Goal: Transaction & Acquisition: Book appointment/travel/reservation

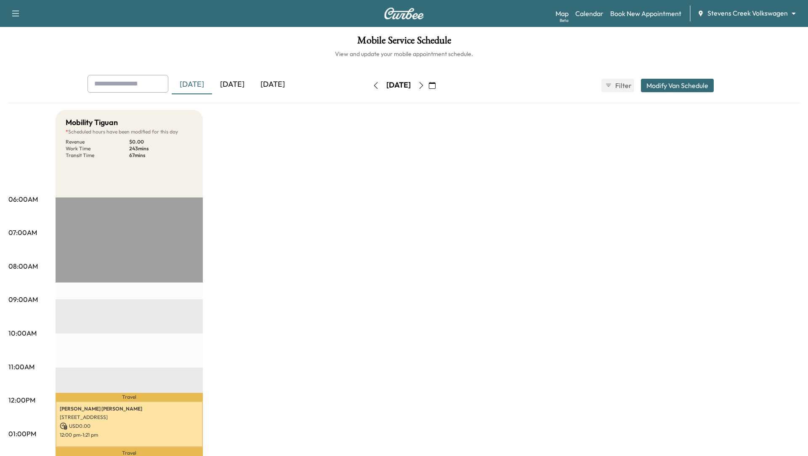
click at [424, 88] on icon "button" at bounding box center [422, 85] width 4 height 7
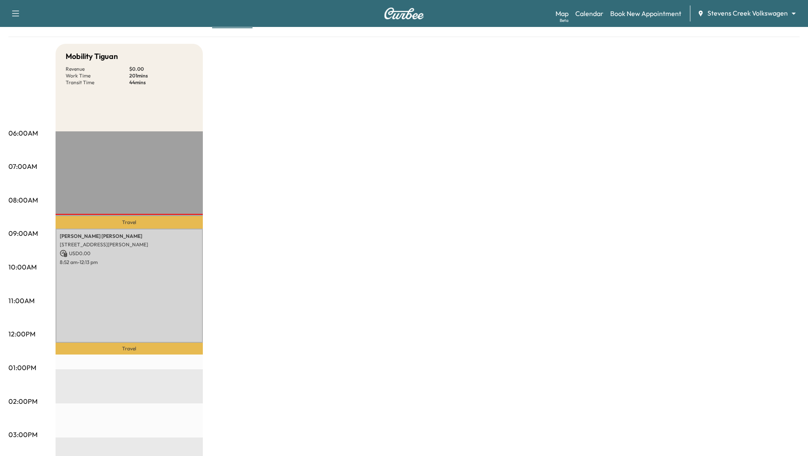
scroll to position [78, 0]
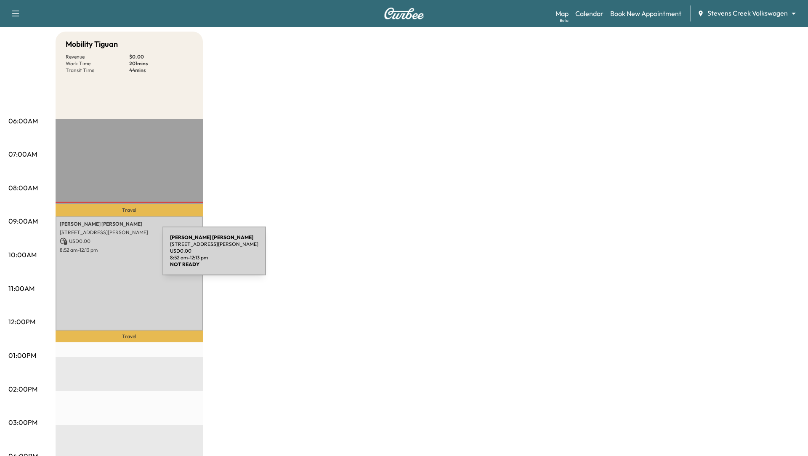
click at [99, 256] on div "[PERSON_NAME] [STREET_ADDRESS][PERSON_NAME] USD 0.00 8:52 am - 12:13 pm" at bounding box center [129, 273] width 147 height 114
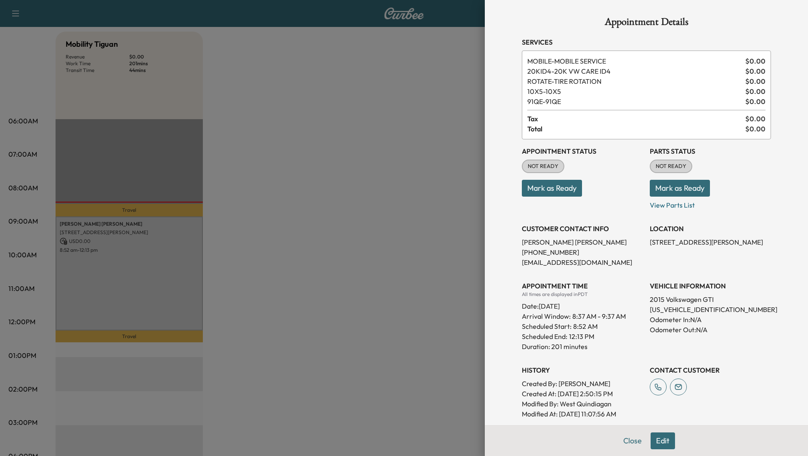
click at [375, 131] on div at bounding box center [404, 228] width 808 height 456
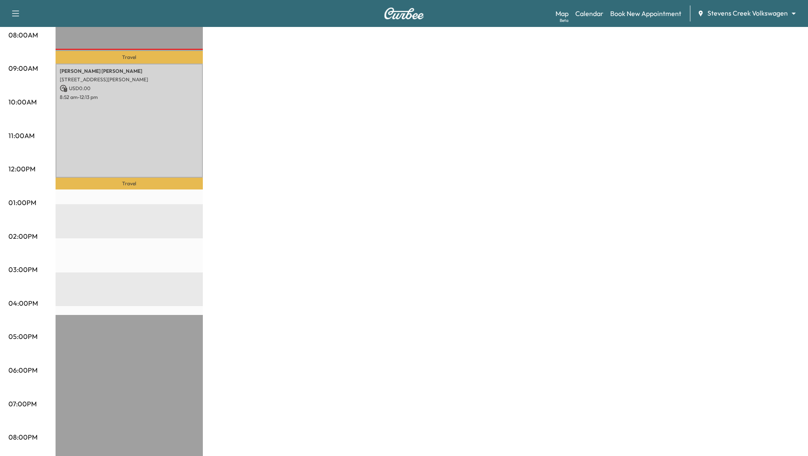
scroll to position [0, 0]
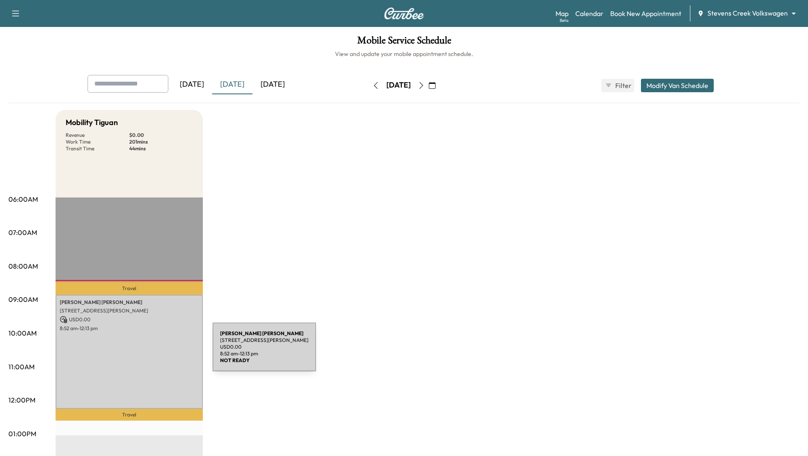
click at [149, 352] on div "[PERSON_NAME] [STREET_ADDRESS][PERSON_NAME] USD 0.00 8:52 am - 12:13 pm" at bounding box center [129, 352] width 147 height 114
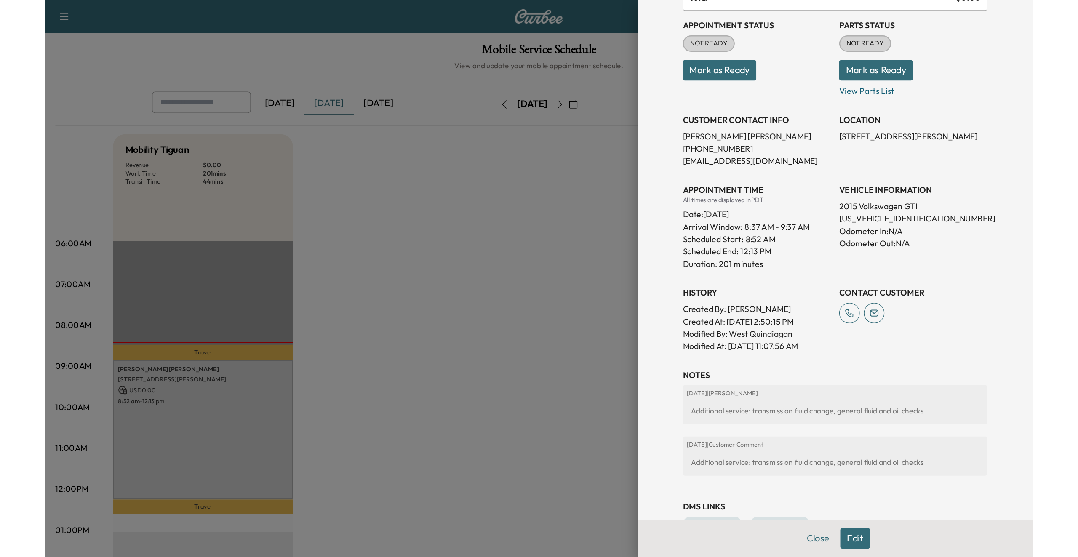
scroll to position [157, 0]
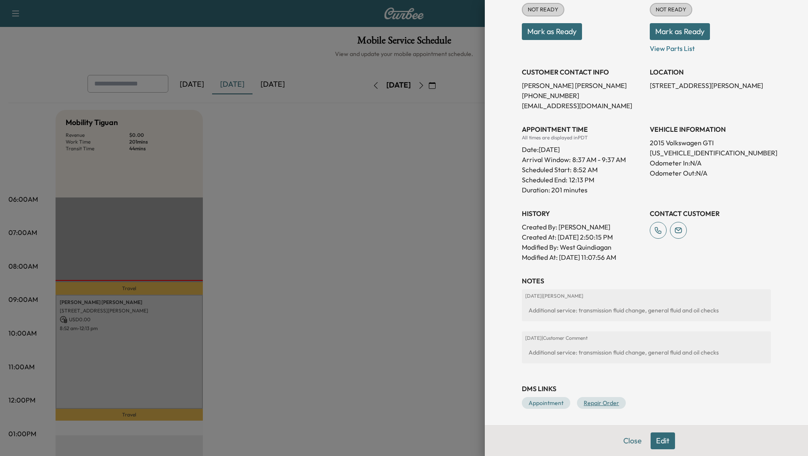
click at [601, 403] on link "Repair Order" at bounding box center [601, 403] width 49 height 12
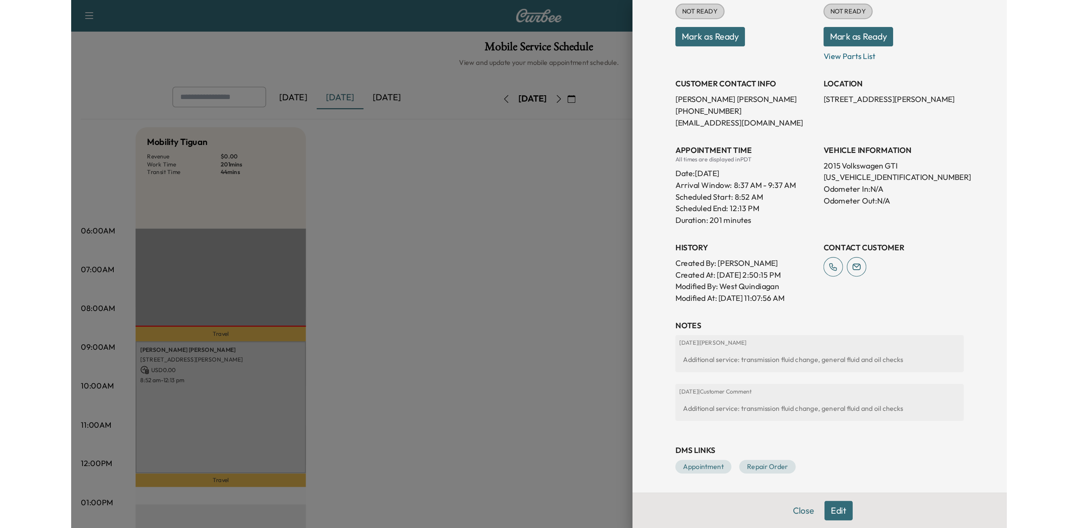
scroll to position [56, 0]
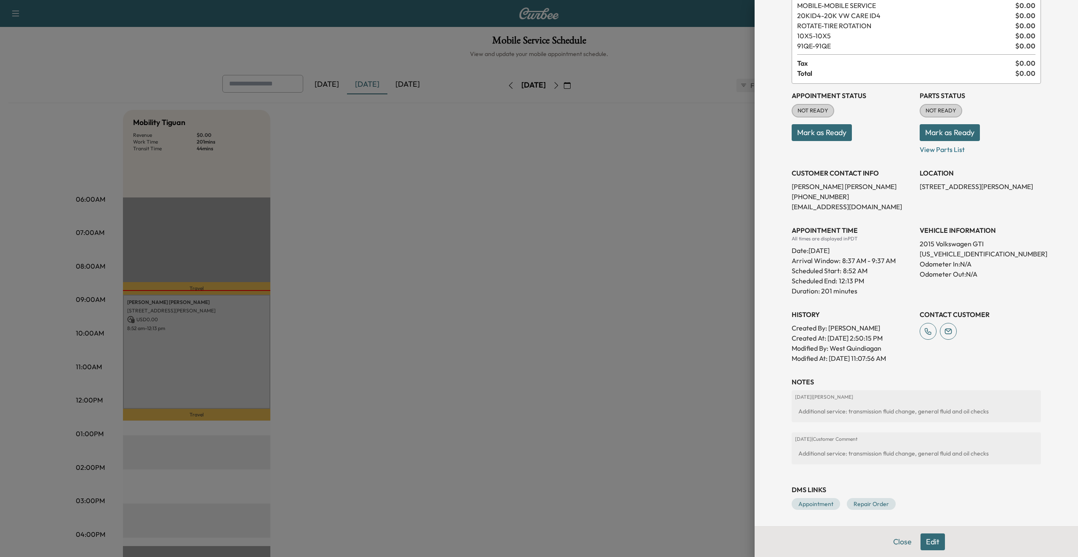
click at [615, 236] on div at bounding box center [539, 278] width 1078 height 557
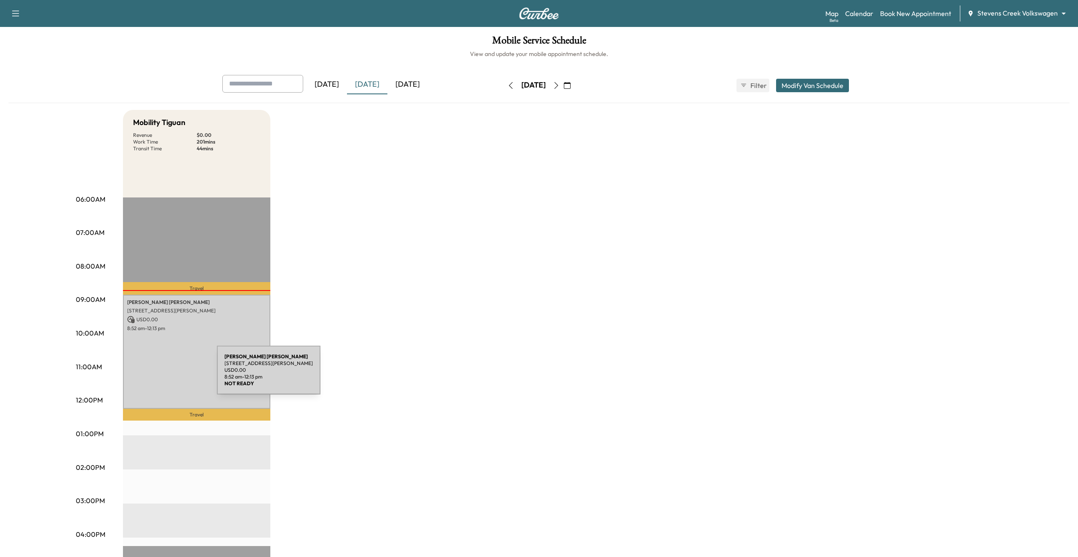
click at [154, 375] on div "[PERSON_NAME] [STREET_ADDRESS][PERSON_NAME] USD 0.00 8:52 am - 12:13 pm" at bounding box center [196, 352] width 147 height 114
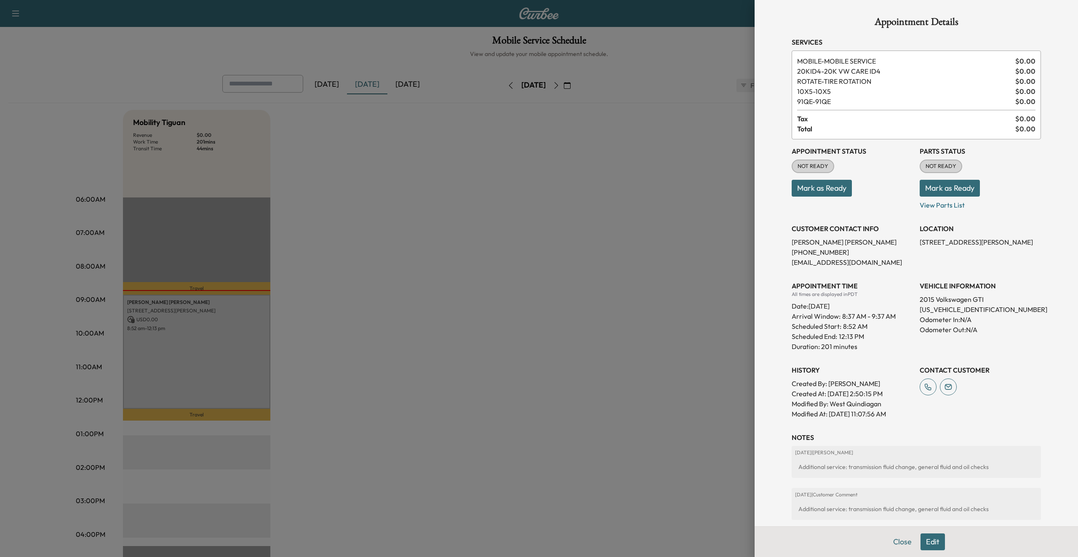
click at [513, 320] on div at bounding box center [539, 278] width 1078 height 557
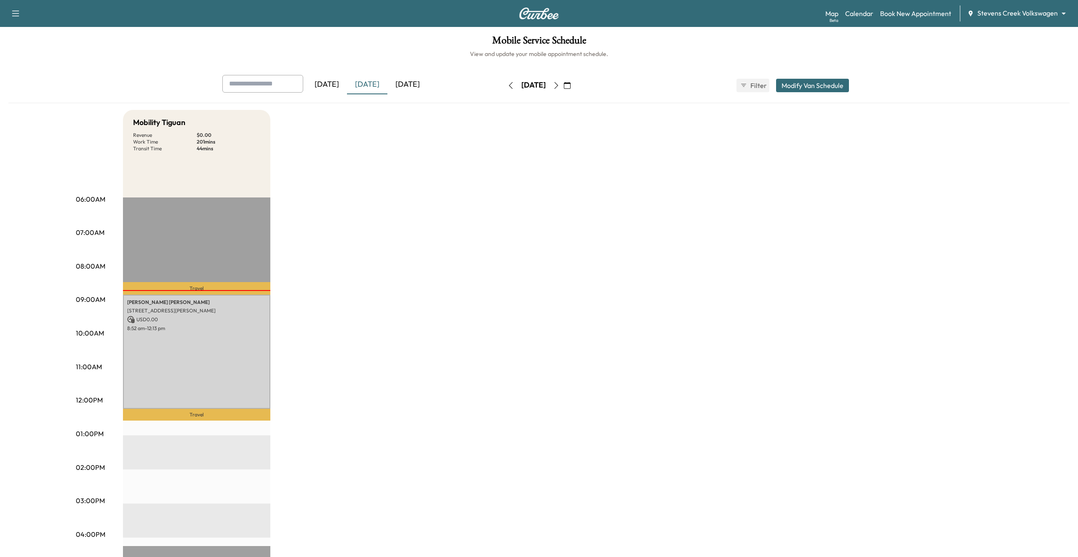
click at [563, 88] on button "button" at bounding box center [556, 85] width 14 height 13
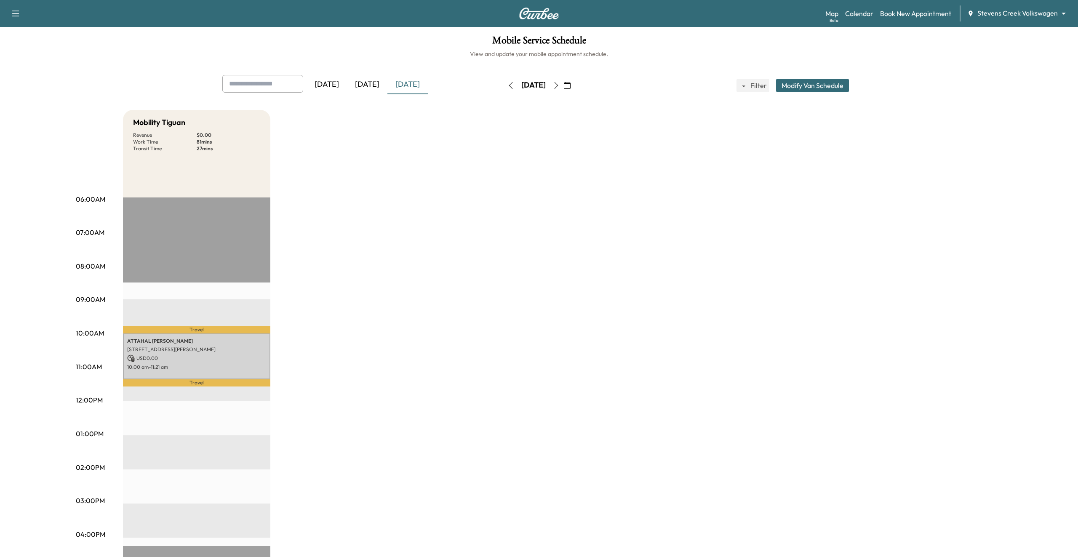
click at [563, 88] on button "button" at bounding box center [556, 85] width 14 height 13
click at [574, 88] on button "button" at bounding box center [567, 85] width 14 height 13
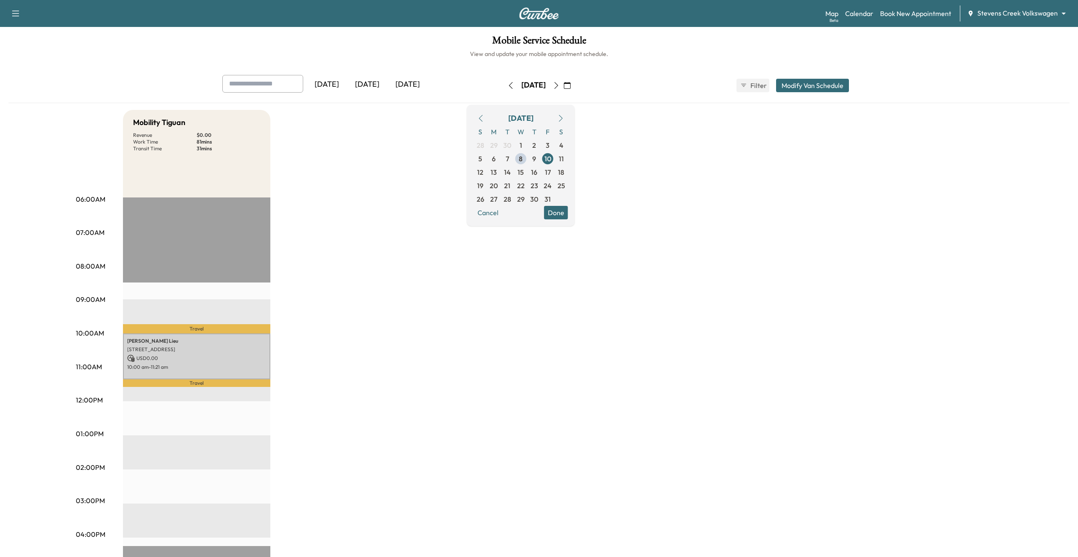
click at [560, 88] on icon "button" at bounding box center [556, 85] width 7 height 7
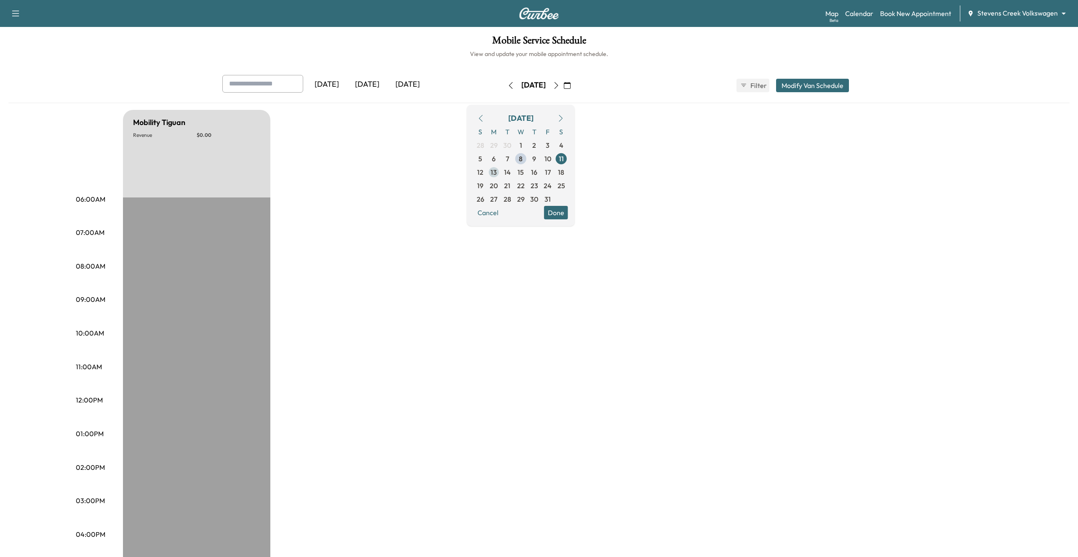
click at [497, 172] on span "13" at bounding box center [494, 172] width 6 height 10
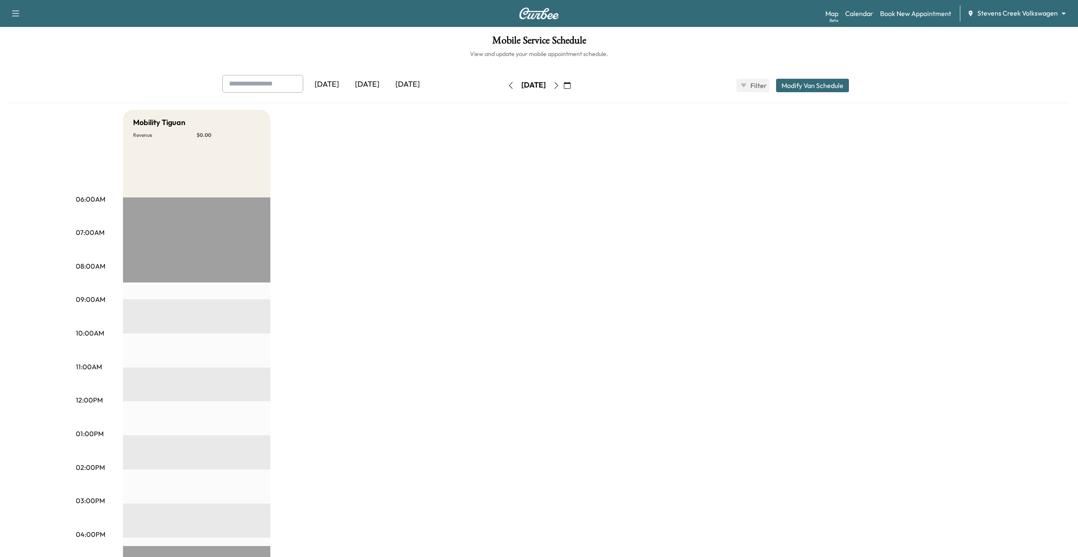
click at [560, 88] on icon "button" at bounding box center [556, 85] width 7 height 7
click at [367, 88] on div "[DATE]" at bounding box center [367, 84] width 40 height 19
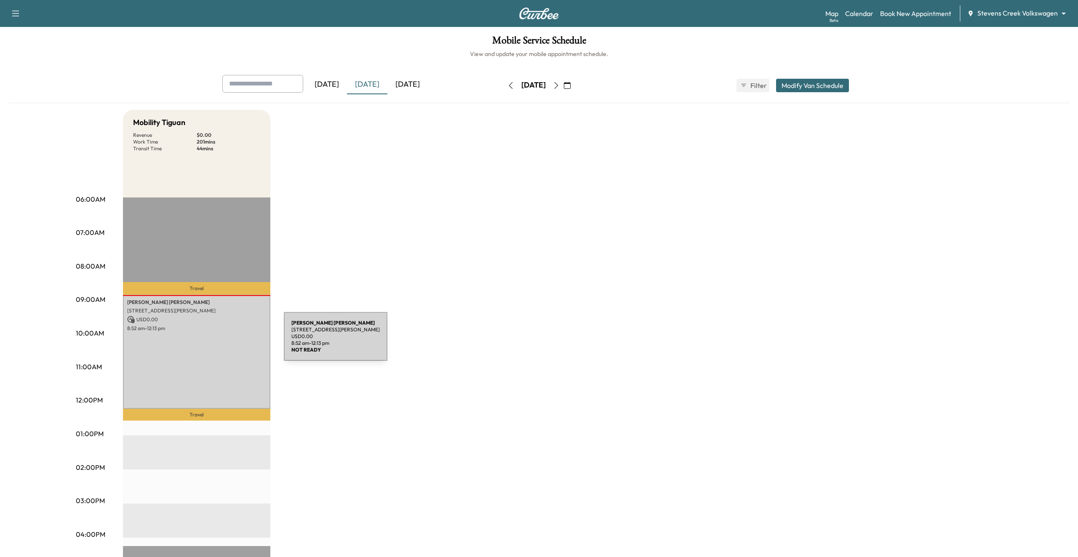
click at [221, 341] on div "[PERSON_NAME] [STREET_ADDRESS][PERSON_NAME] USD 0.00 8:52 am - 12:13 pm" at bounding box center [196, 352] width 147 height 114
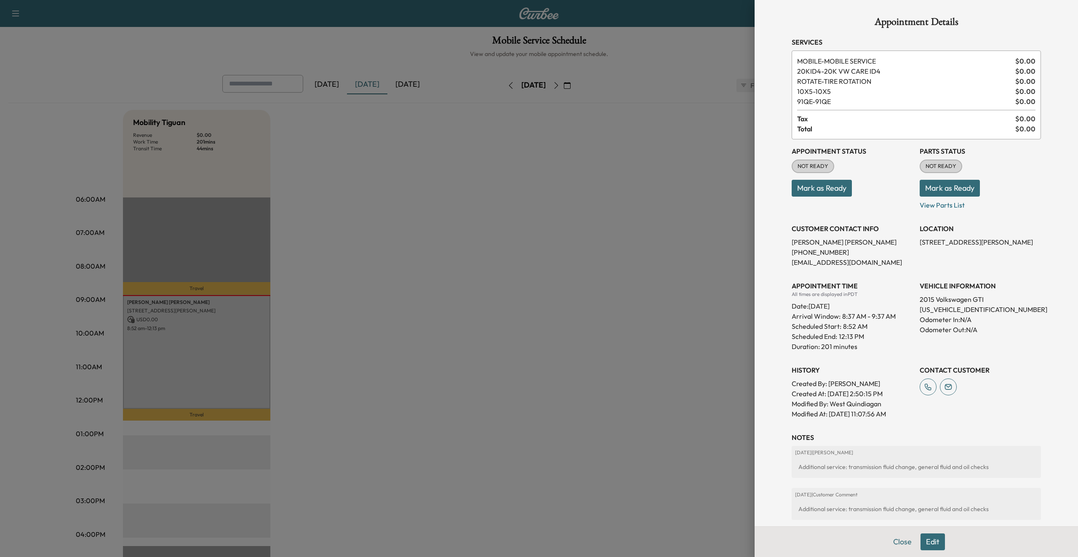
click at [606, 306] on div at bounding box center [539, 278] width 1078 height 557
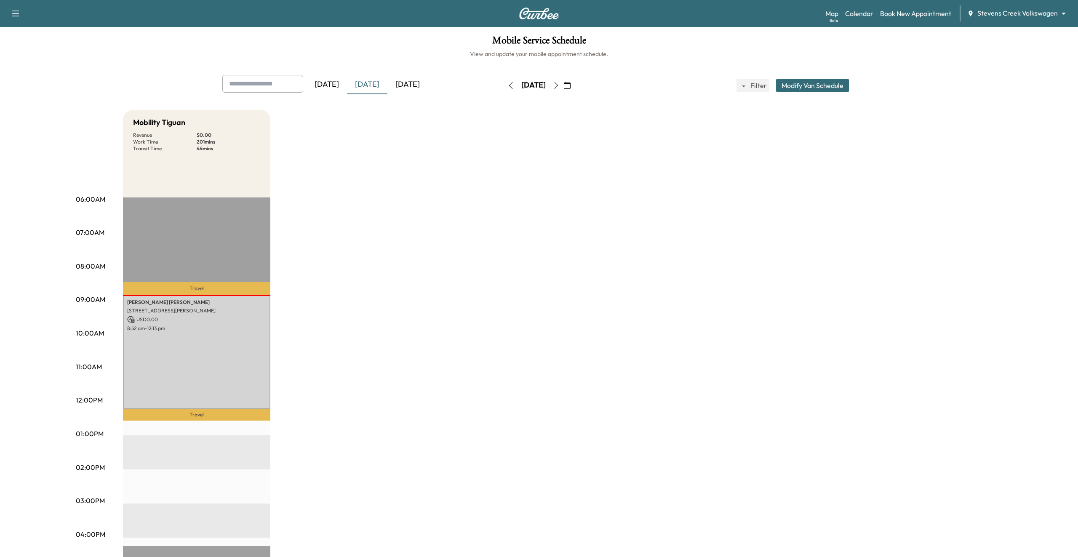
click at [563, 89] on button "button" at bounding box center [556, 85] width 14 height 13
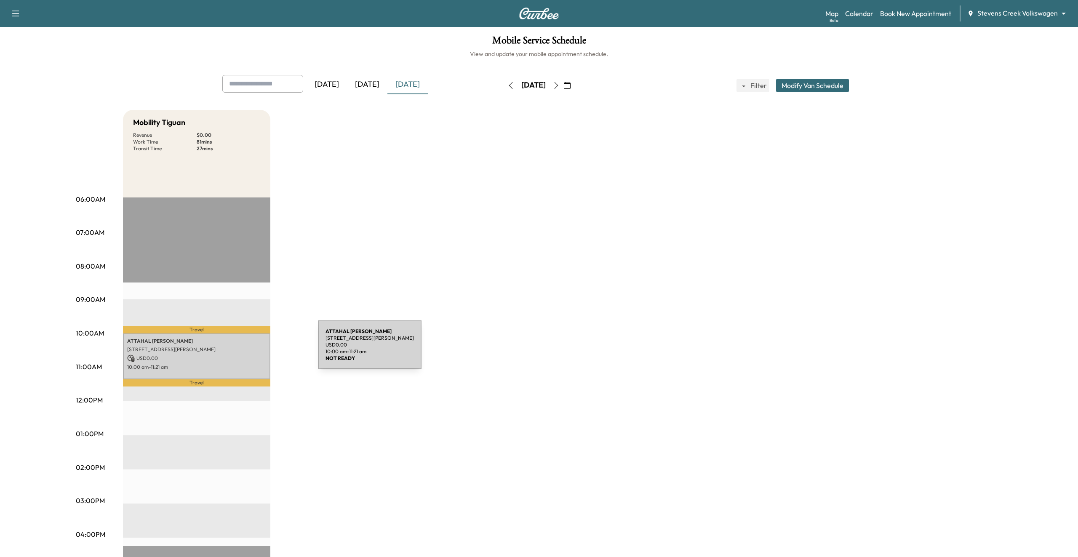
click at [255, 350] on p "[STREET_ADDRESS][PERSON_NAME]" at bounding box center [196, 349] width 139 height 7
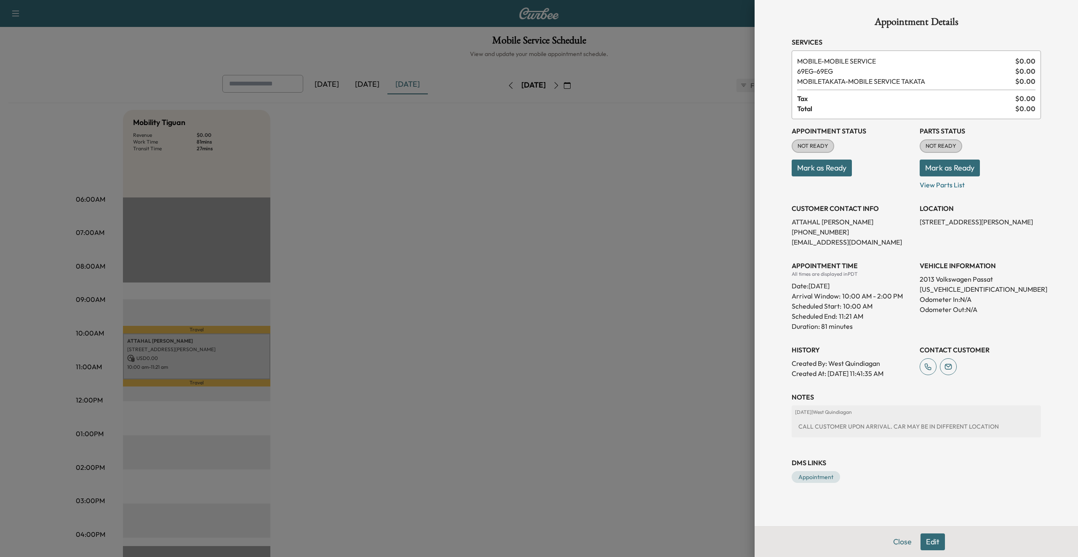
click at [363, 322] on div at bounding box center [539, 278] width 1078 height 557
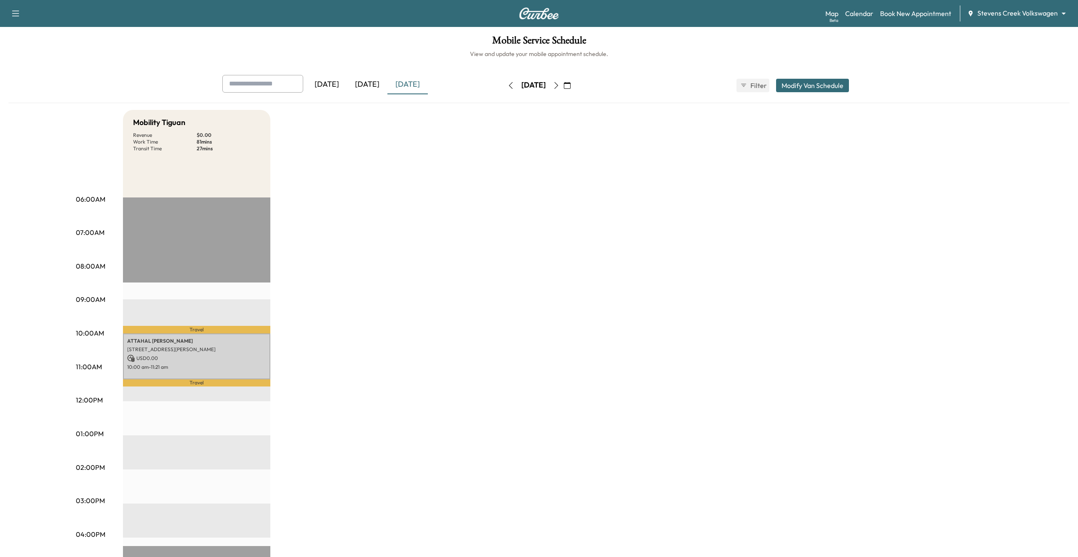
click at [560, 85] on icon "button" at bounding box center [556, 85] width 7 height 7
click at [192, 355] on p "USD 0.00" at bounding box center [196, 359] width 139 height 8
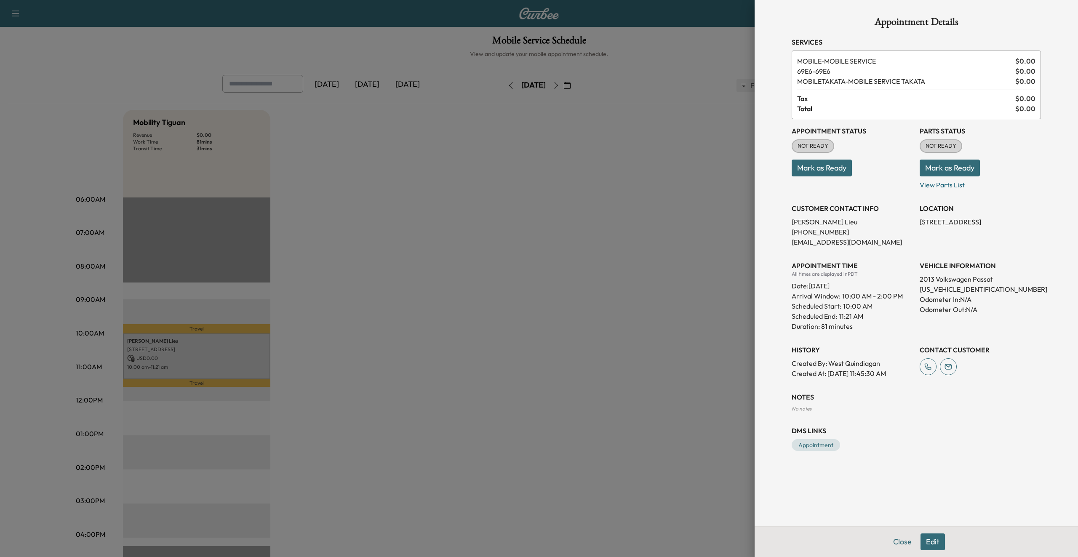
click at [587, 264] on div at bounding box center [539, 278] width 1078 height 557
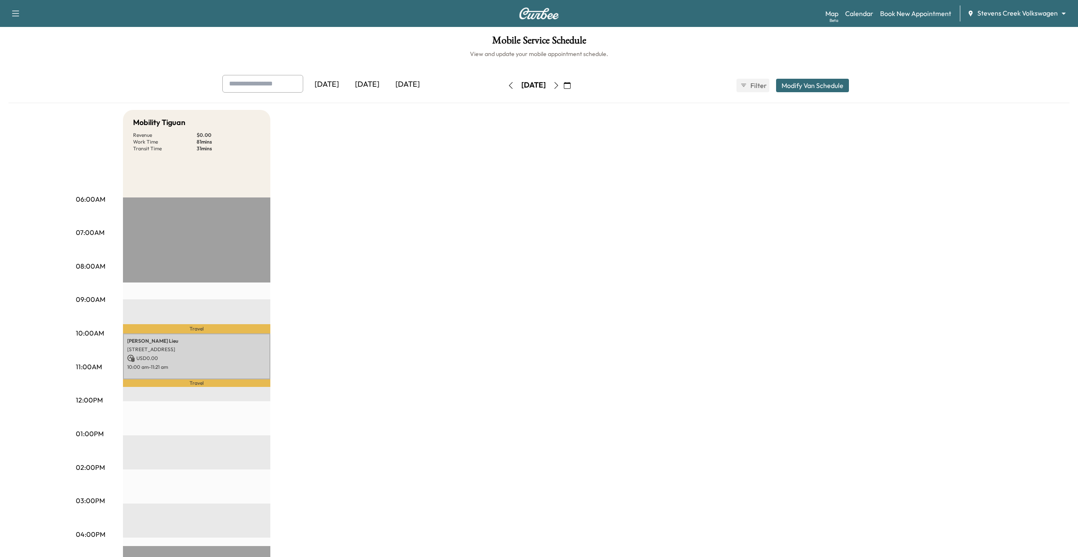
click at [507, 86] on icon "button" at bounding box center [510, 85] width 7 height 7
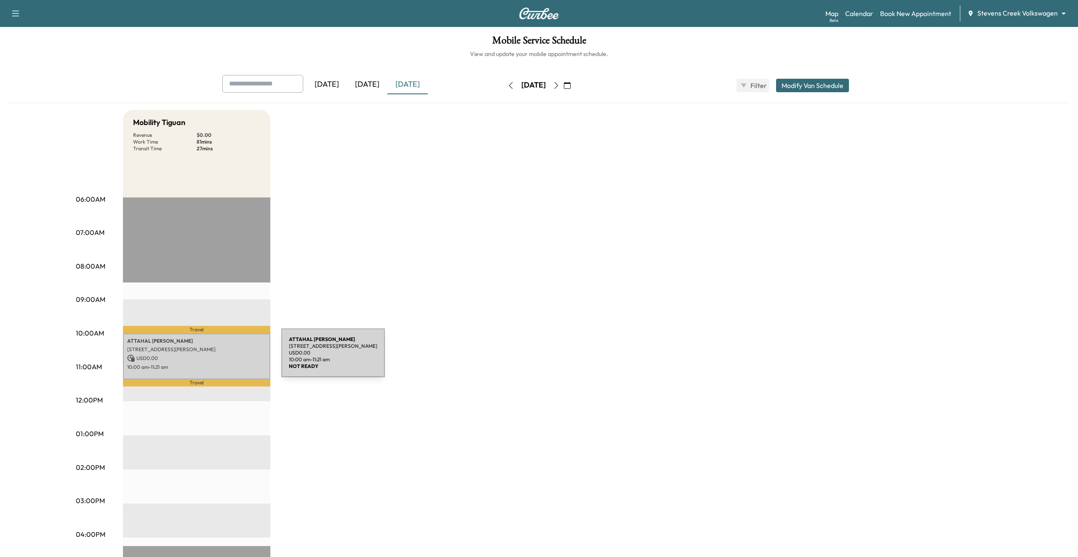
click at [217, 357] on p "USD 0.00" at bounding box center [196, 359] width 139 height 8
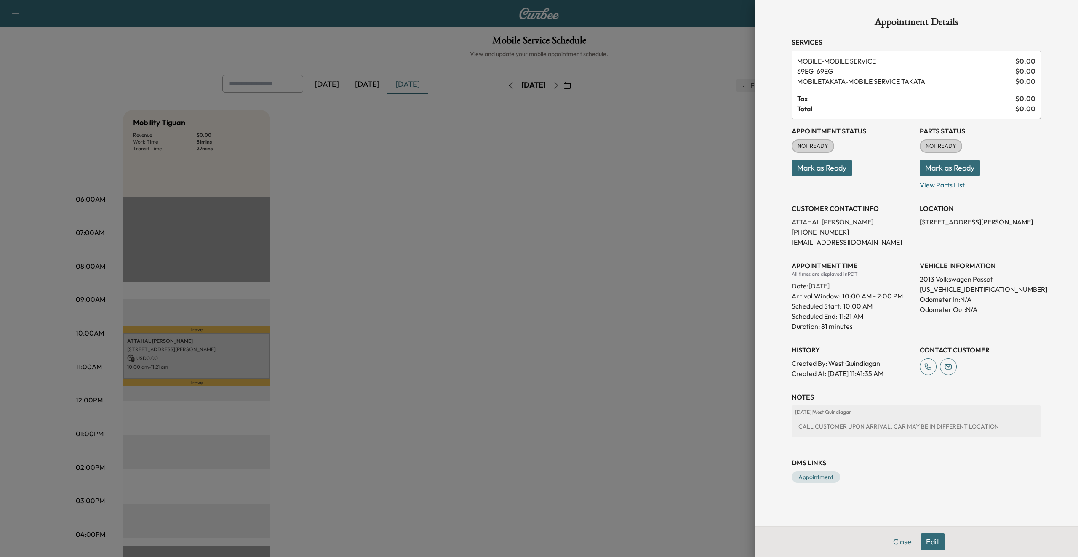
click at [548, 344] on div at bounding box center [539, 278] width 1078 height 557
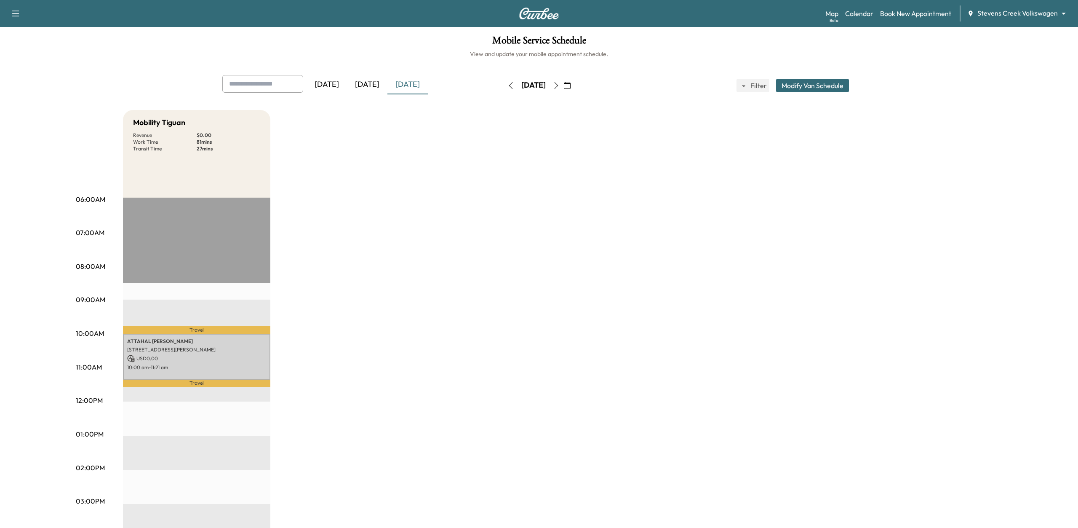
click at [571, 87] on icon "button" at bounding box center [567, 85] width 7 height 7
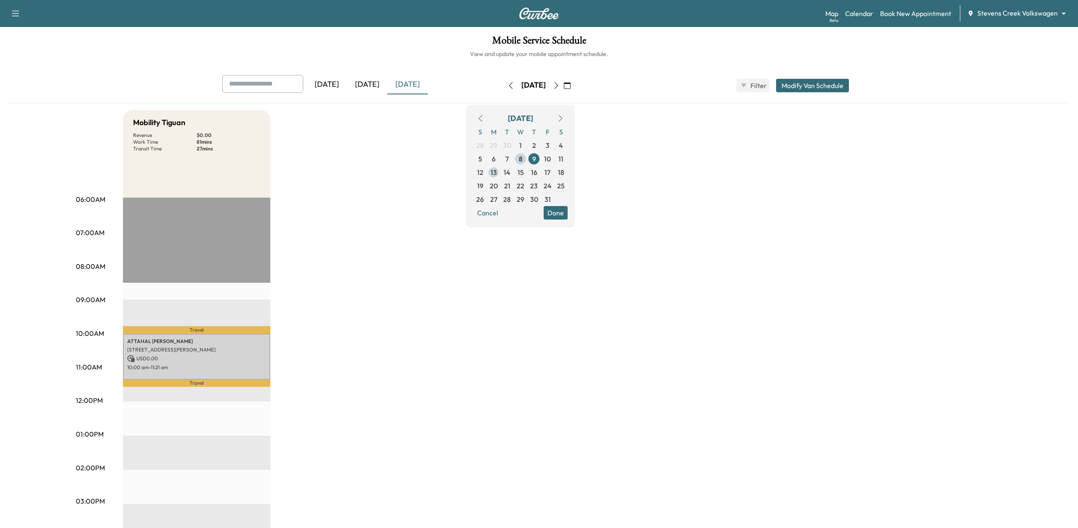
click at [500, 172] on span "13" at bounding box center [493, 171] width 13 height 13
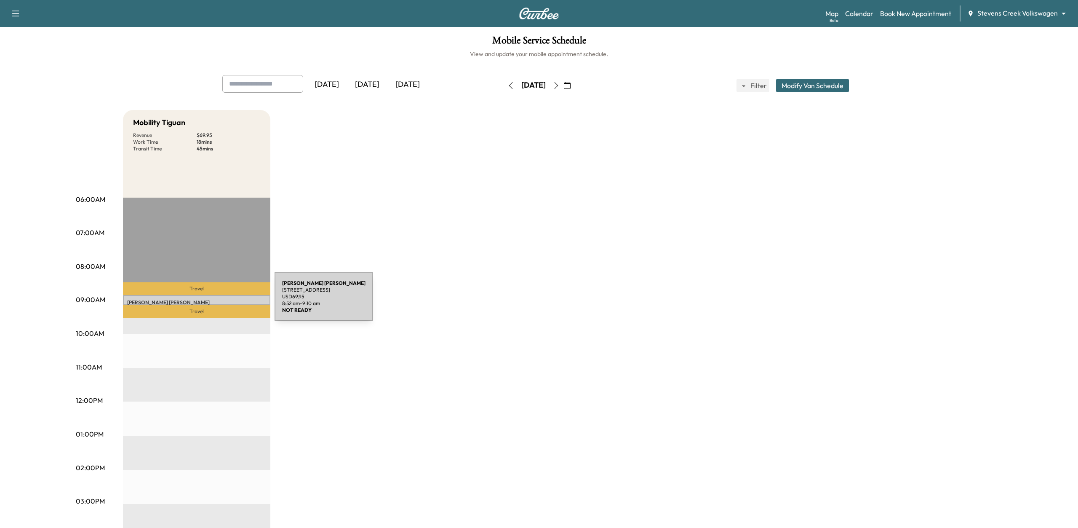
click at [211, 301] on p "[PERSON_NAME] [PERSON_NAME]" at bounding box center [196, 302] width 139 height 7
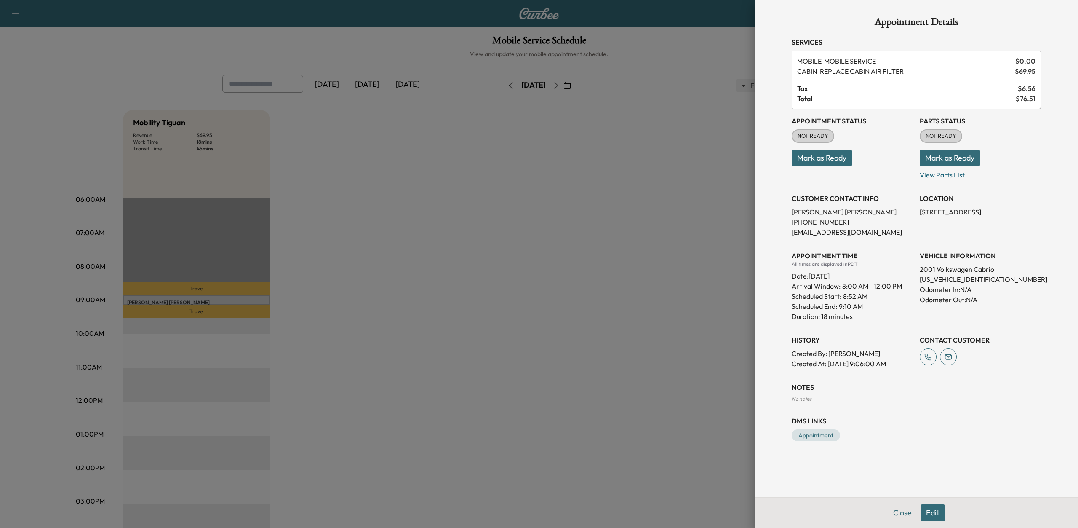
click at [485, 291] on div at bounding box center [539, 264] width 1078 height 528
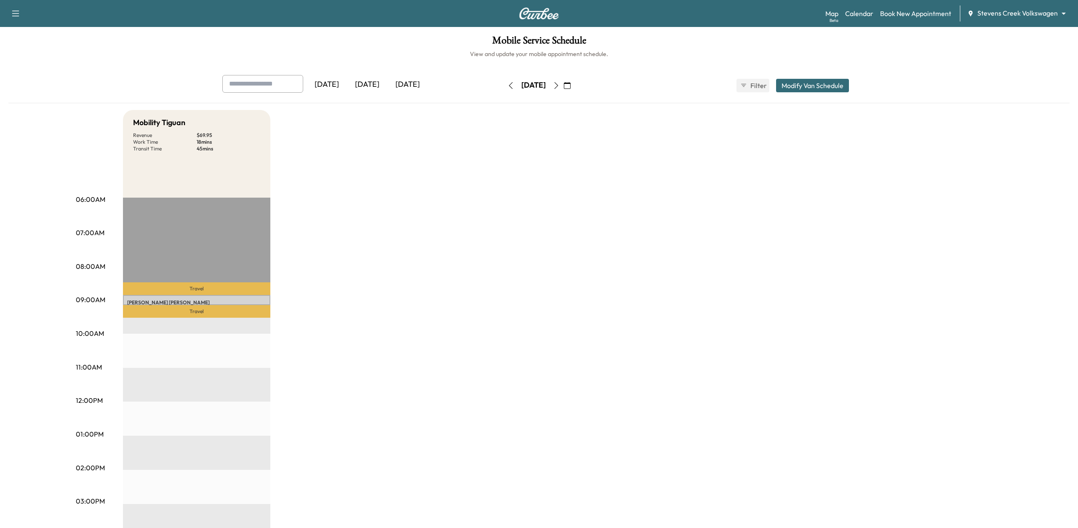
click at [808, 90] on button "Modify Van Schedule" at bounding box center [812, 85] width 73 height 13
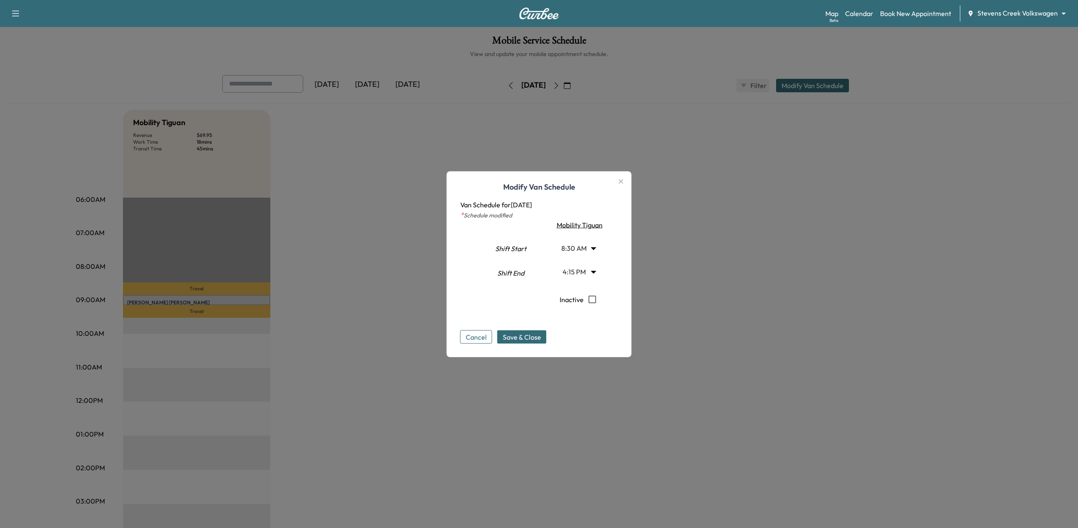
click at [397, 207] on div at bounding box center [539, 264] width 1078 height 528
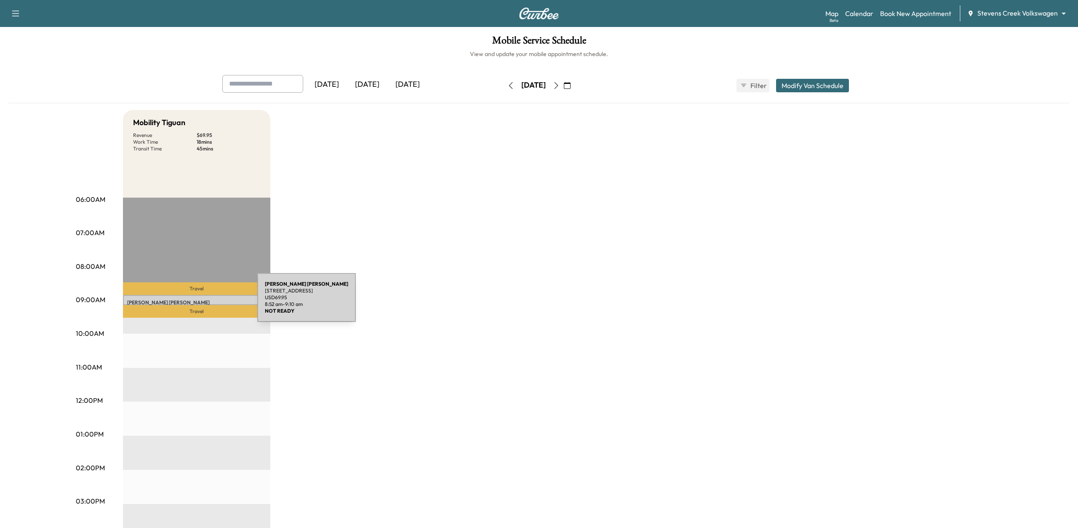
click at [194, 302] on p "[PERSON_NAME] [PERSON_NAME]" at bounding box center [196, 302] width 139 height 7
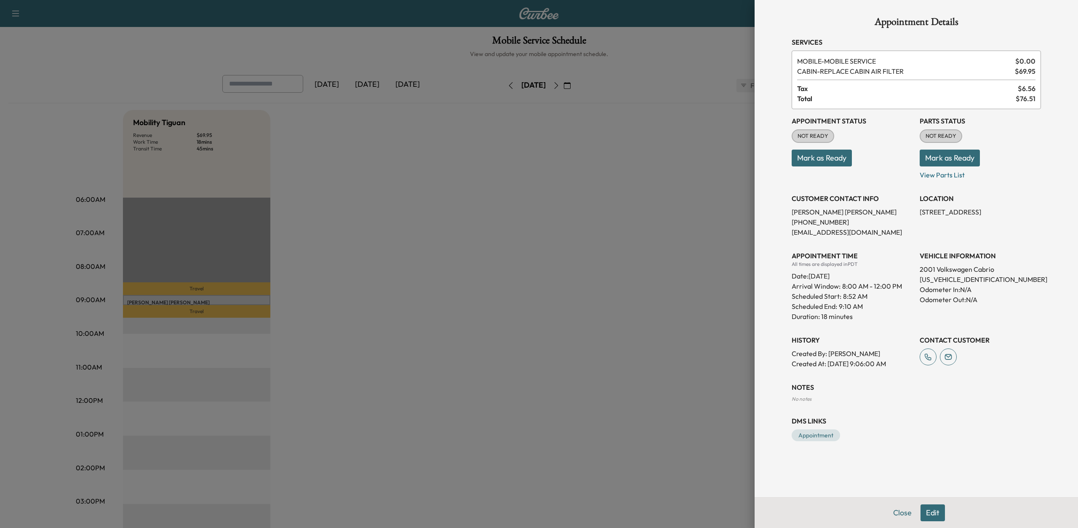
click at [627, 276] on div at bounding box center [539, 264] width 1078 height 528
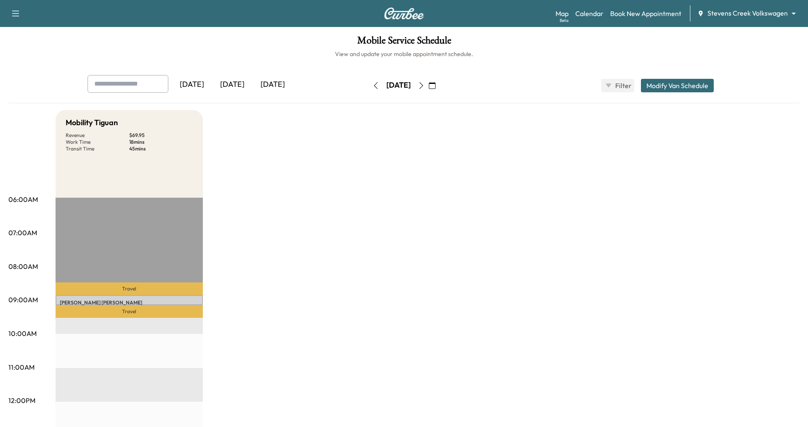
click at [591, 205] on div "Mobility Tiguan Revenue $ 69.95 Work Time 18 mins Transit Time 45 mins Travel […" at bounding box center [428, 426] width 744 height 632
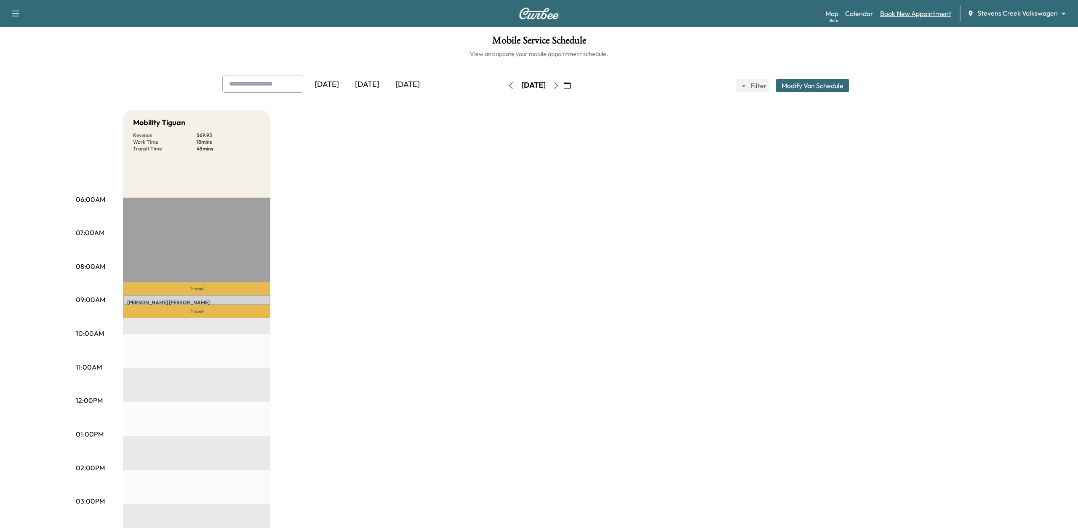
click at [808, 17] on link "Book New Appointment" at bounding box center [915, 13] width 71 height 10
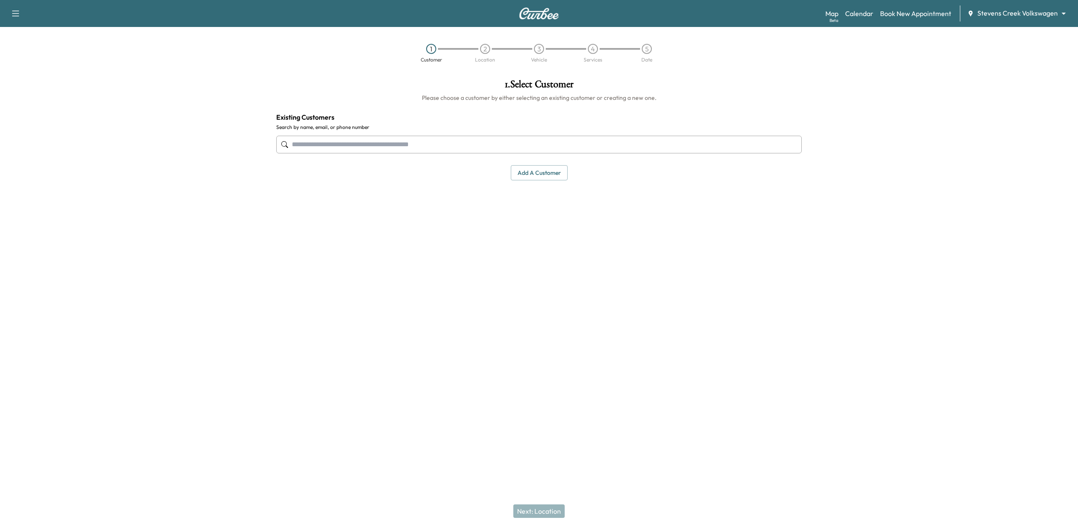
click at [315, 142] on input "text" at bounding box center [539, 145] width 526 height 18
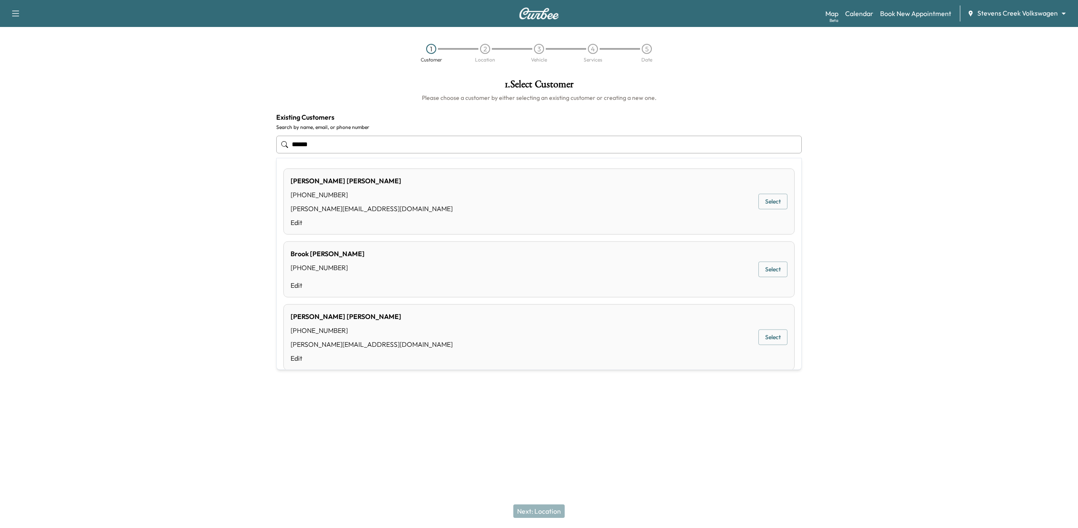
click at [767, 338] on button "Select" at bounding box center [772, 337] width 29 height 16
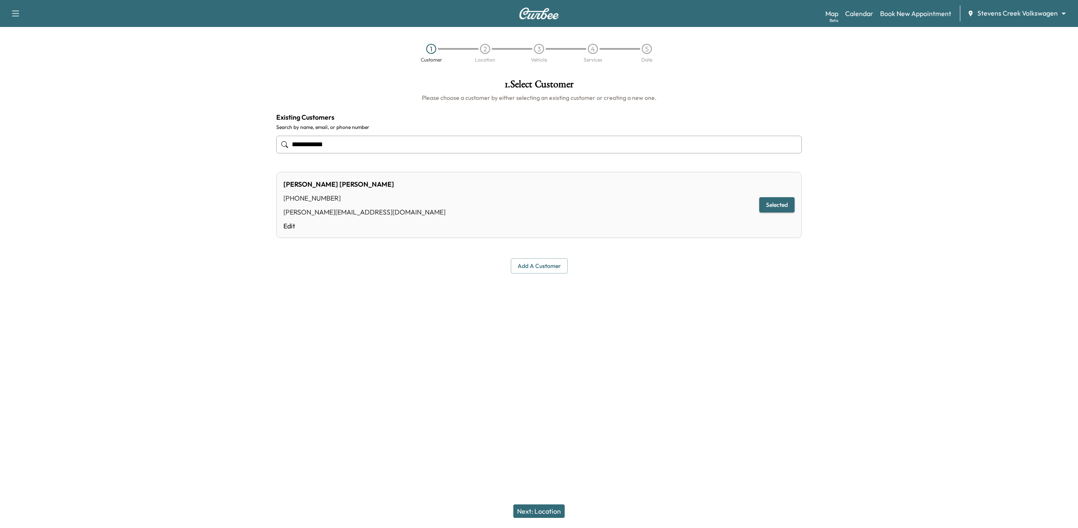
type input "**********"
click at [546, 456] on button "Next: Location" at bounding box center [538, 510] width 51 height 13
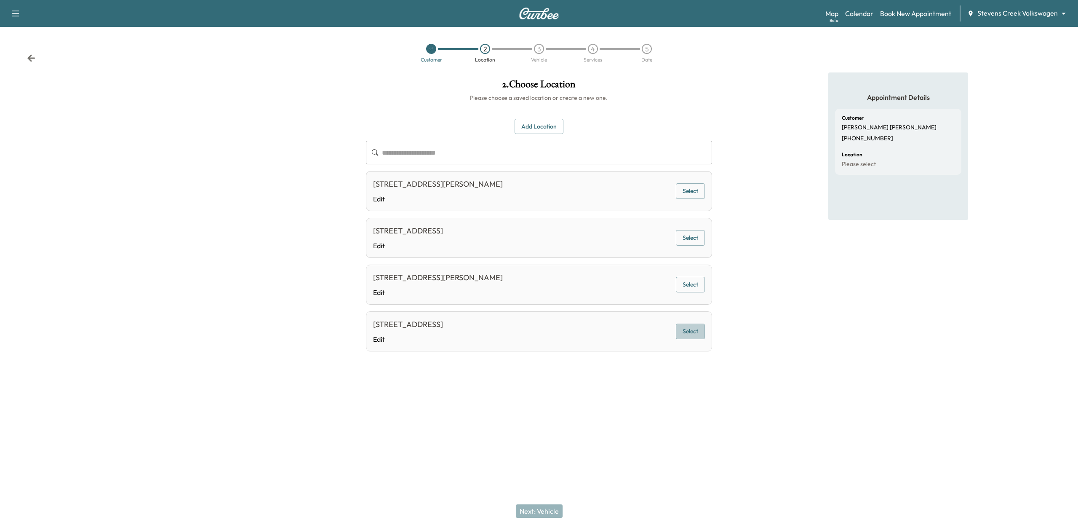
click at [690, 336] on button "Select" at bounding box center [690, 331] width 29 height 16
click at [546, 130] on button "Add Location" at bounding box center [539, 127] width 49 height 16
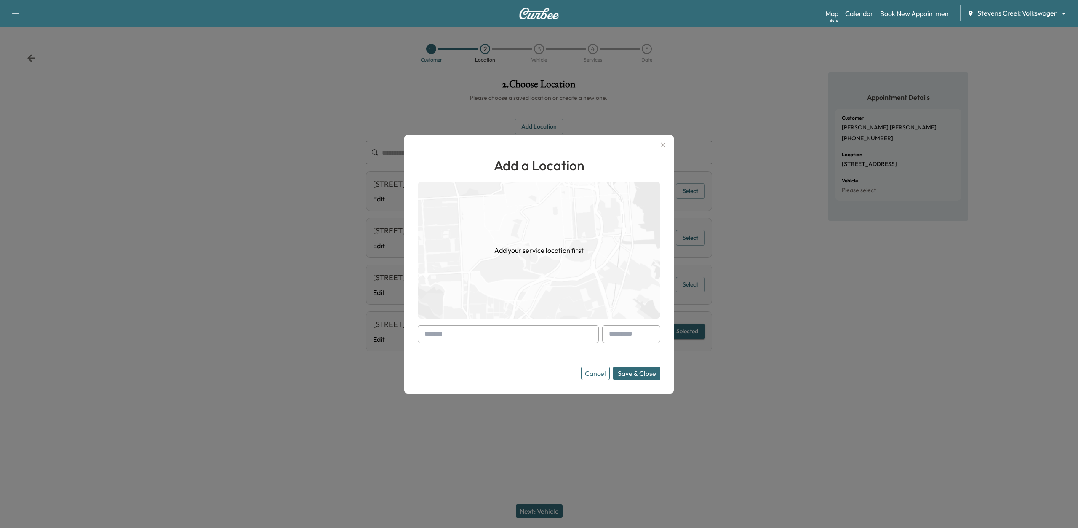
click at [502, 335] on input "text" at bounding box center [508, 334] width 181 height 18
click at [528, 354] on li "Hansel Toyota, [GEOGRAPHIC_DATA], [GEOGRAPHIC_DATA]" at bounding box center [508, 356] width 180 height 27
type input "**********"
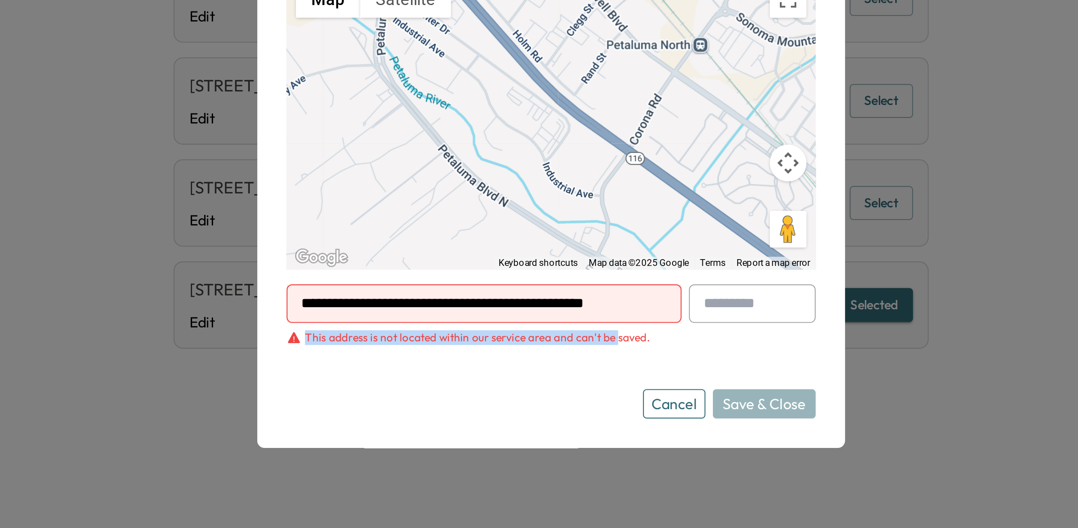
drag, startPoint x: 427, startPoint y: 345, endPoint x: 565, endPoint y: 345, distance: 137.7
click at [565, 345] on div "This address is not located within our service area and can't be saved." at bounding box center [505, 346] width 158 height 7
click at [559, 355] on form "**********" at bounding box center [539, 352] width 243 height 61
click at [632, 379] on div "Cancel Save & Close" at bounding box center [620, 376] width 79 height 13
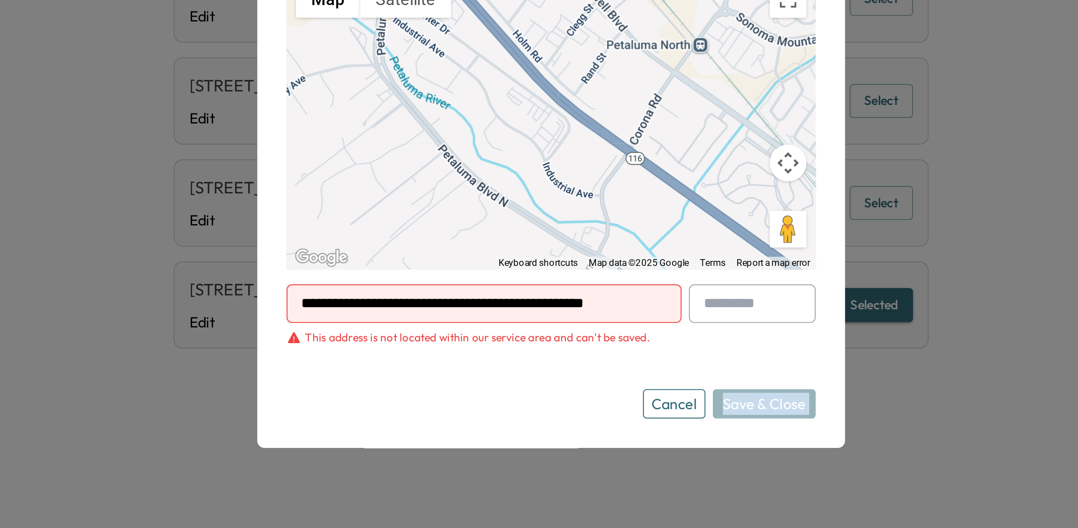
click at [632, 379] on div "Cancel Save & Close" at bounding box center [620, 376] width 79 height 13
click at [558, 375] on div "Cancel Save & Close" at bounding box center [539, 376] width 243 height 13
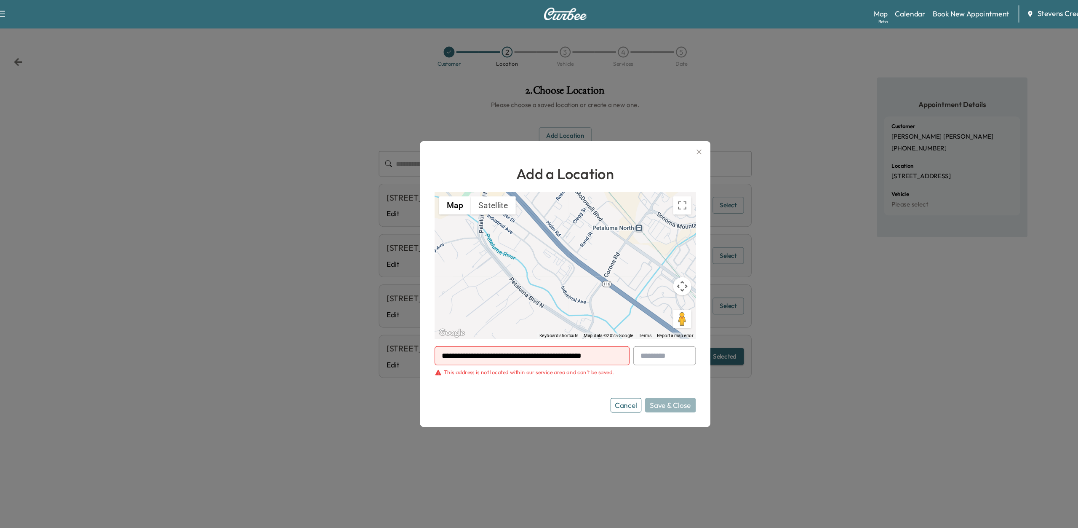
click at [663, 141] on icon "button" at bounding box center [663, 141] width 10 height 10
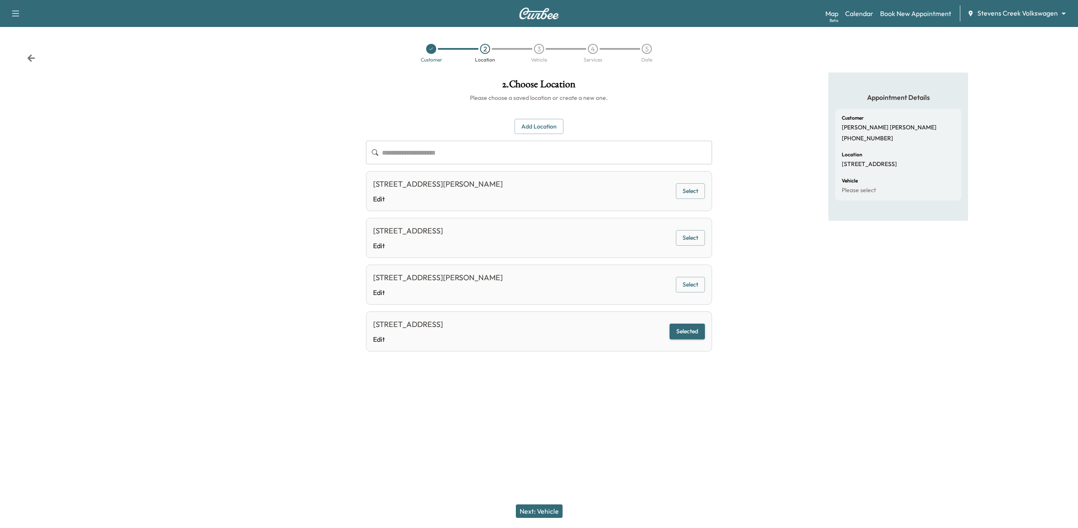
click at [547, 456] on button "Next: Vehicle" at bounding box center [539, 510] width 47 height 13
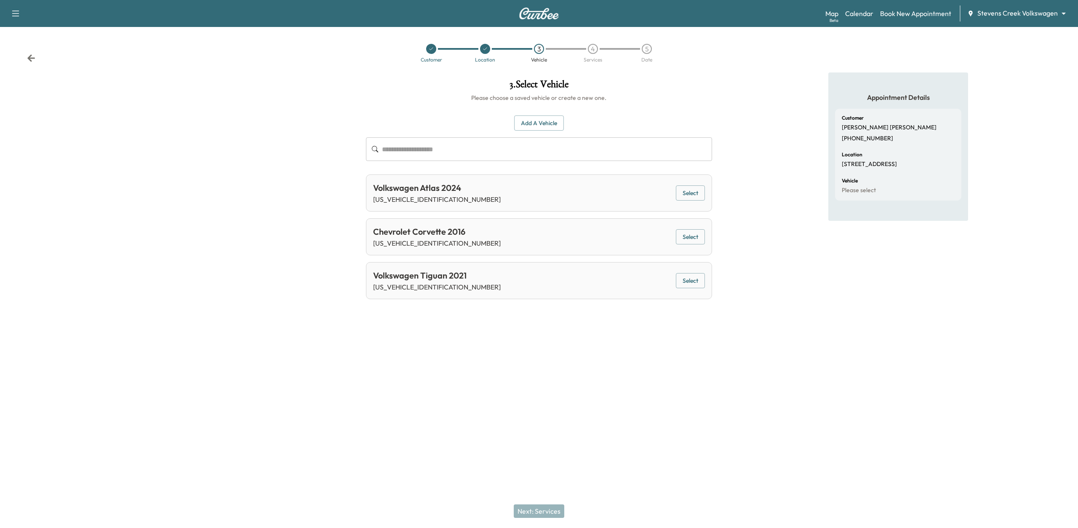
click at [529, 121] on button "Add a Vehicle" at bounding box center [539, 123] width 50 height 16
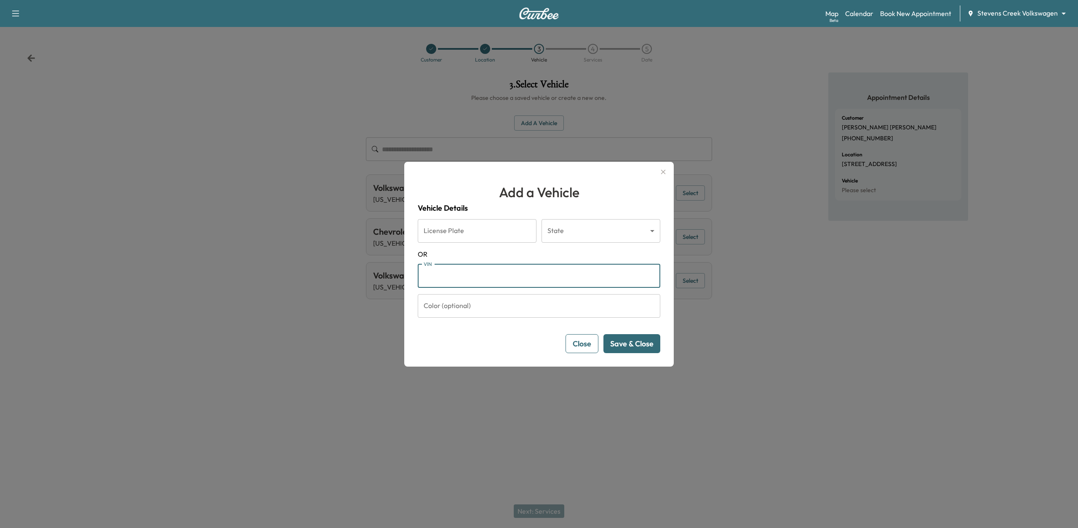
click at [470, 281] on input "VIN" at bounding box center [539, 276] width 243 height 24
click at [431, 356] on div "Add a Vehicle Vehicle Details License Plate License Plate State ​ State [US_STA…" at bounding box center [538, 264] width 269 height 205
click at [567, 342] on button "Close" at bounding box center [582, 343] width 33 height 19
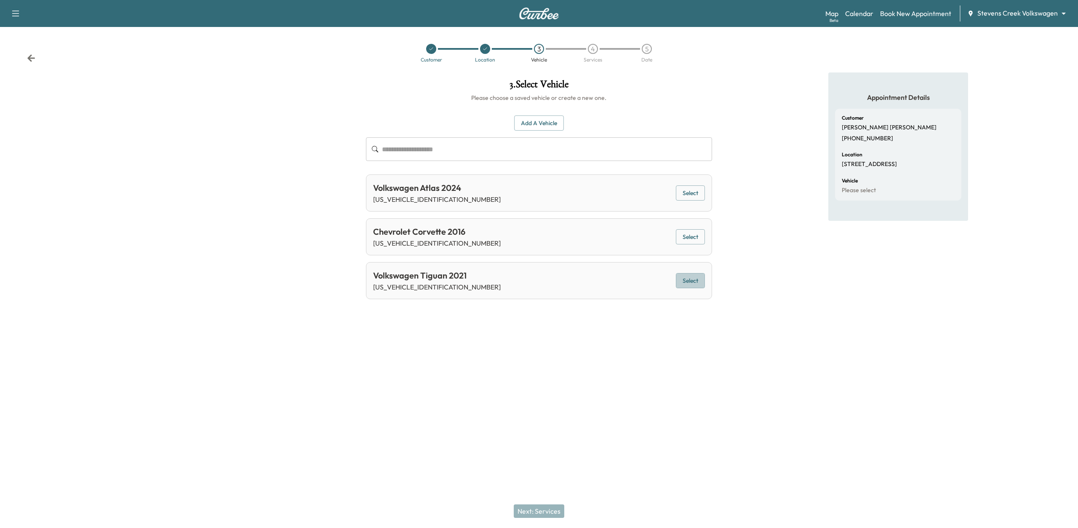
click at [686, 280] on button "Select" at bounding box center [690, 281] width 29 height 16
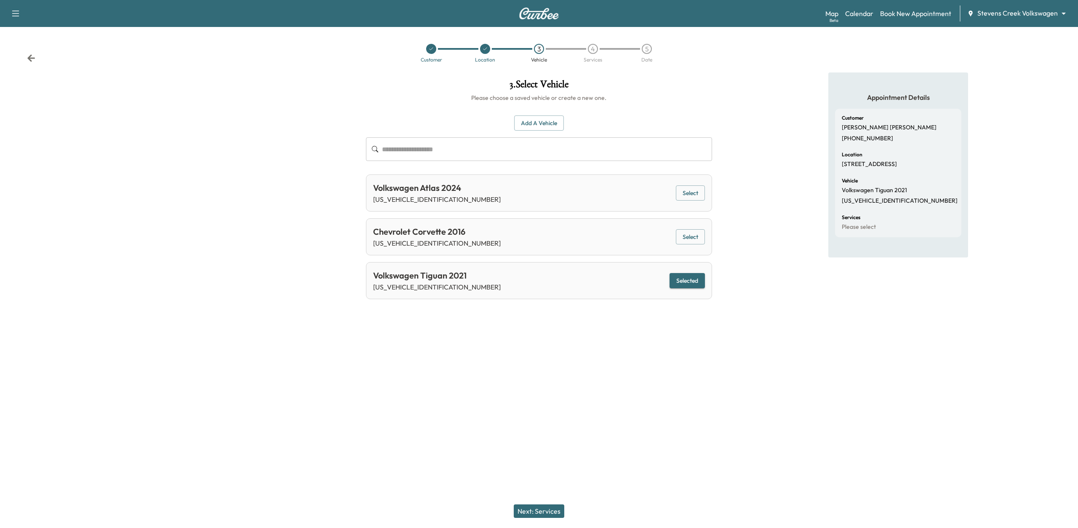
click at [548, 456] on button "Next: Services" at bounding box center [539, 510] width 51 height 13
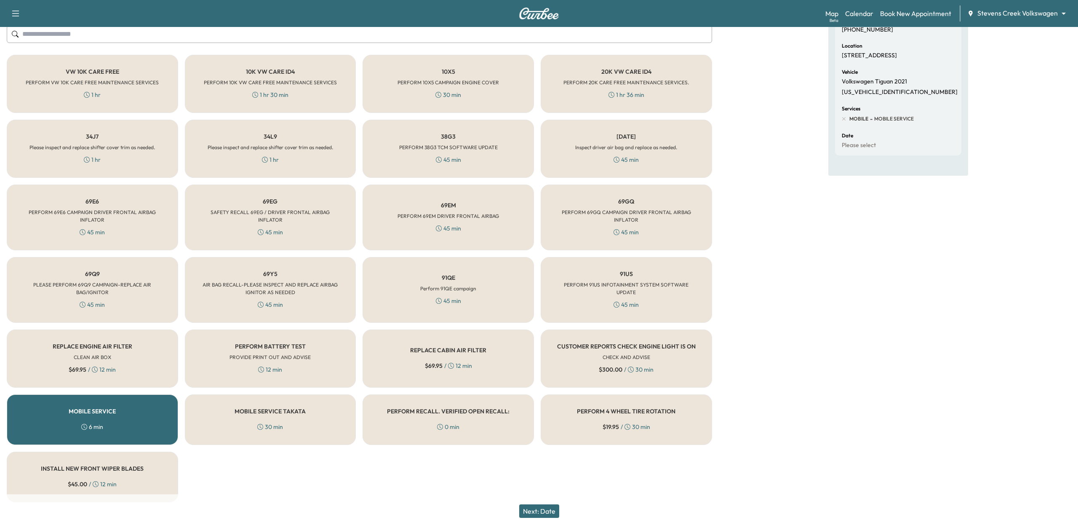
scroll to position [114, 0]
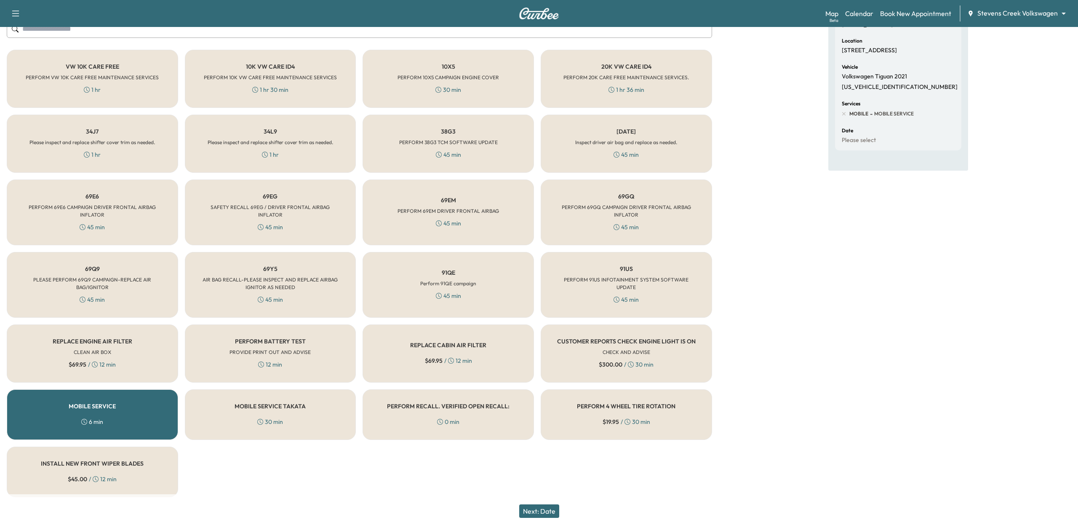
click at [326, 364] on div "PERFORM BATTERY TEST PROVIDE PRINT OUT AND ADVISE 12 min" at bounding box center [270, 353] width 171 height 58
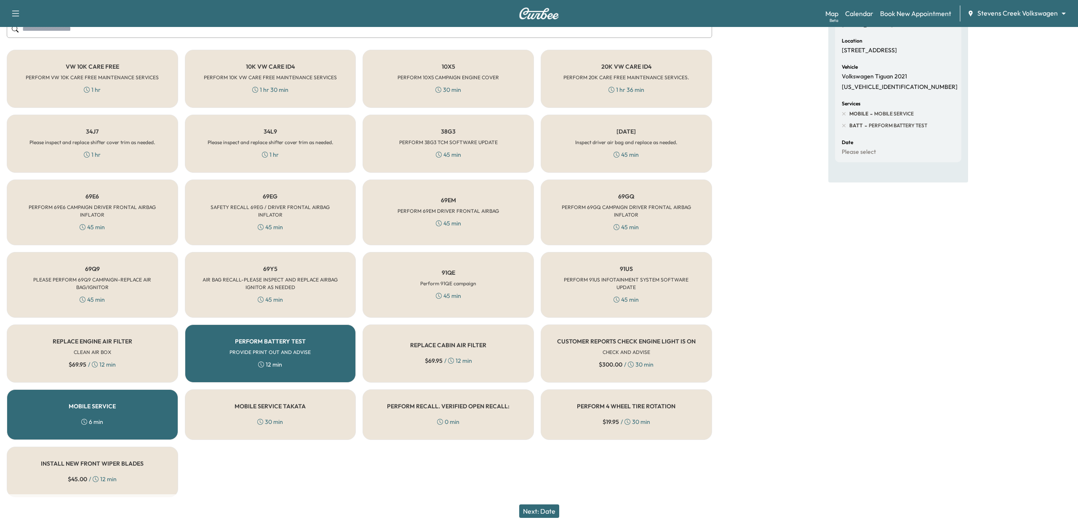
click at [482, 347] on div "REPLACE CABIN AIR FILTER $ 69.95 / 12 min" at bounding box center [448, 353] width 171 height 58
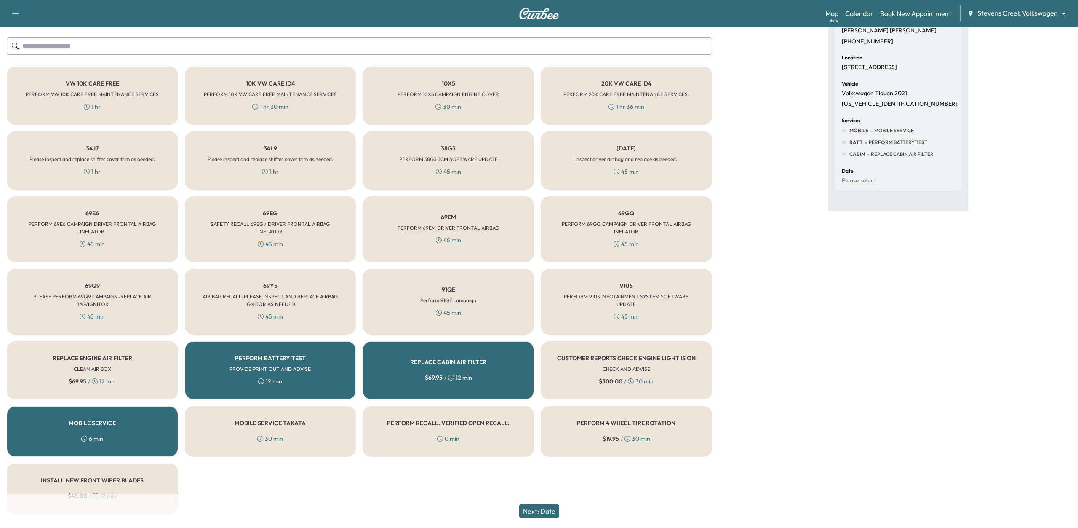
scroll to position [109, 0]
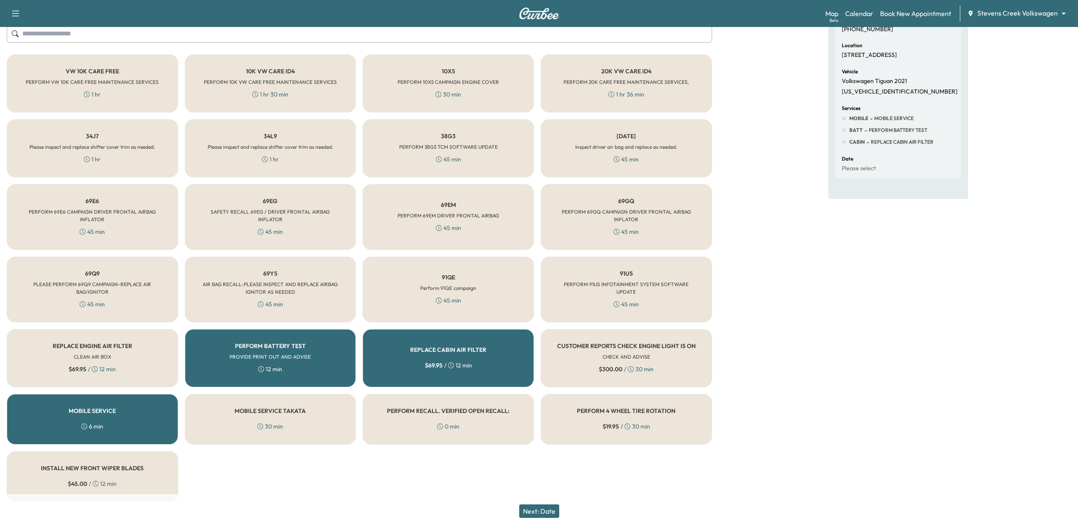
click at [465, 367] on div "REPLACE CABIN AIR FILTER $ 69.95 / 12 min" at bounding box center [448, 358] width 171 height 58
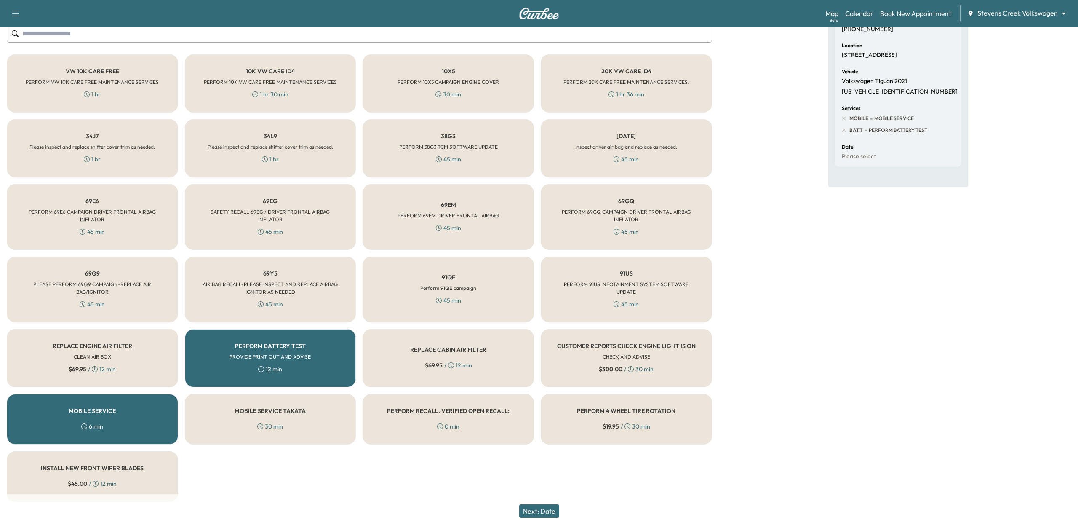
click at [323, 357] on div "PERFORM BATTERY TEST PROVIDE PRINT OUT AND ADVISE 12 min" at bounding box center [270, 358] width 171 height 58
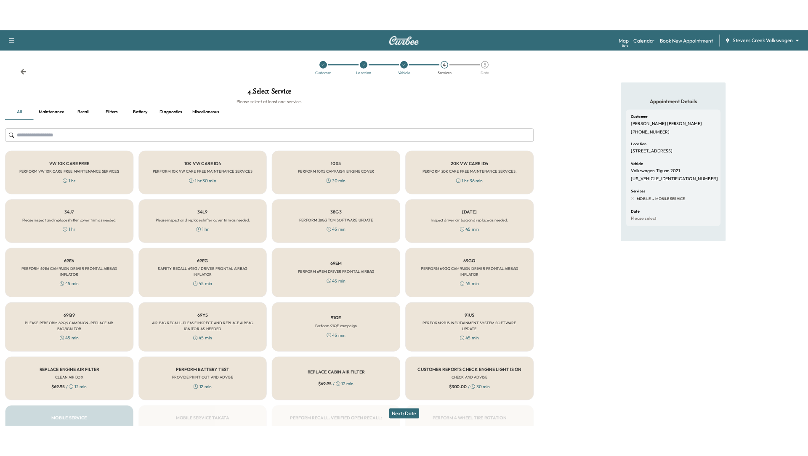
scroll to position [0, 0]
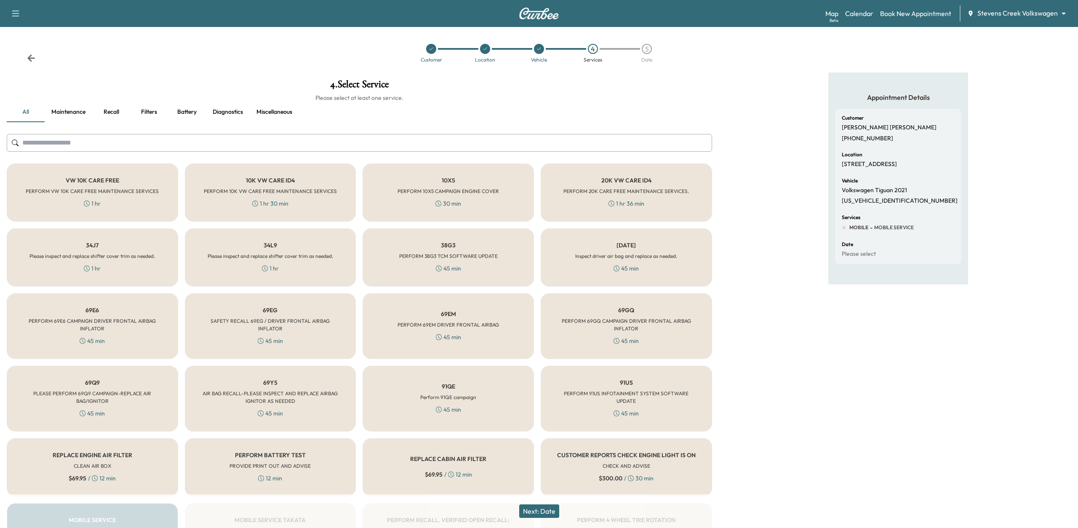
click at [158, 142] on input "text" at bounding box center [359, 143] width 705 height 18
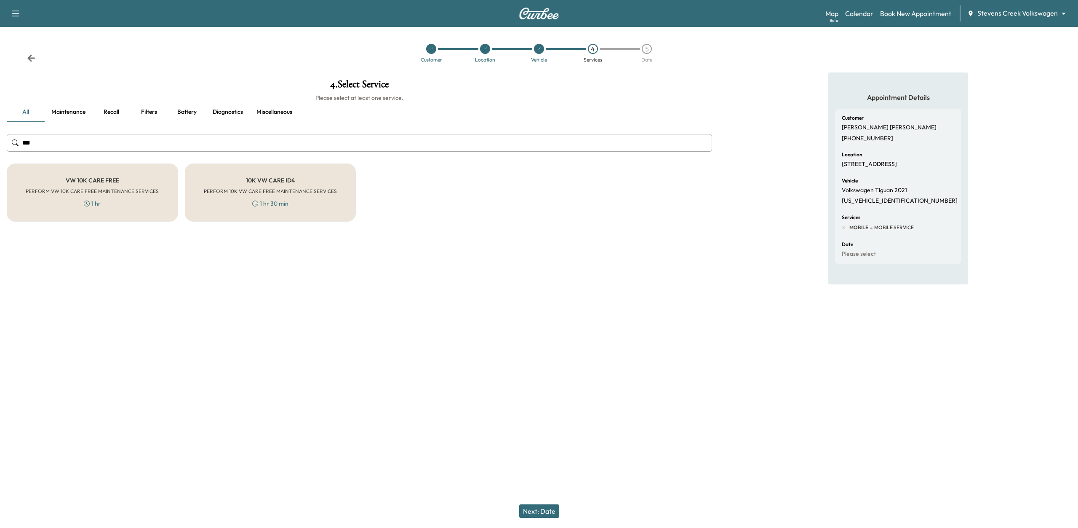
click at [46, 190] on h6 "PERFORM VW 10K CARE FREE MAINTENANCE SERVICES" at bounding box center [92, 191] width 133 height 8
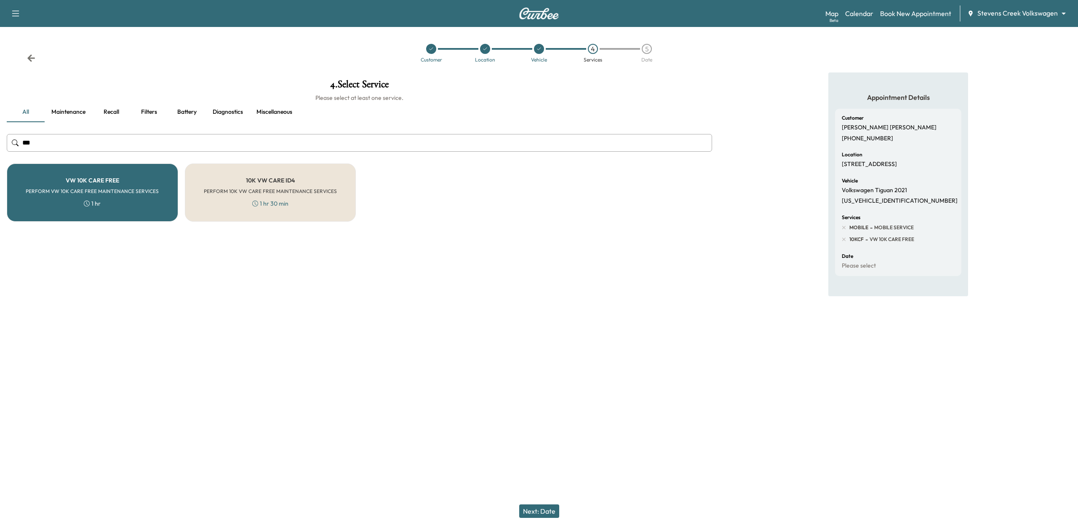
click at [197, 148] on input "***" at bounding box center [359, 143] width 705 height 18
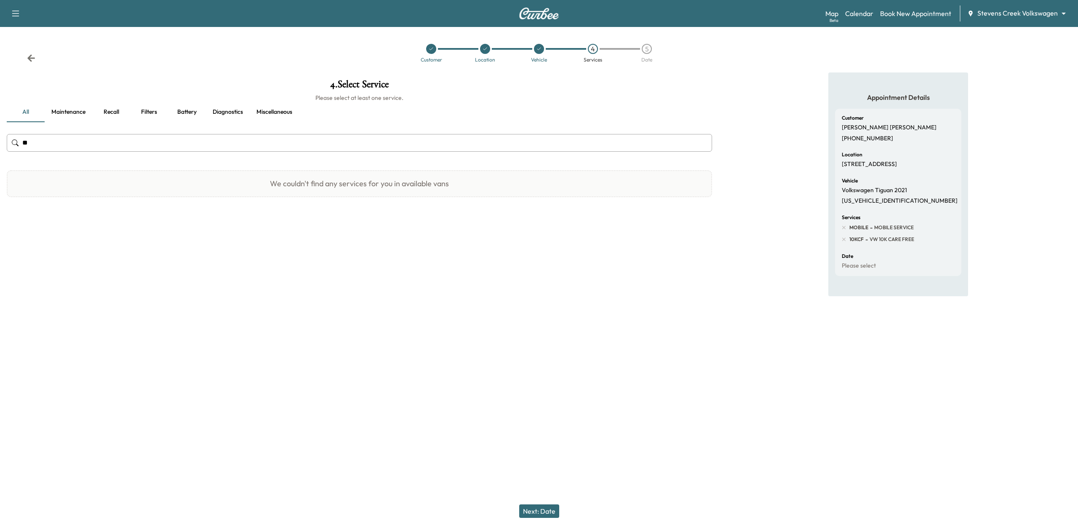
type input "*"
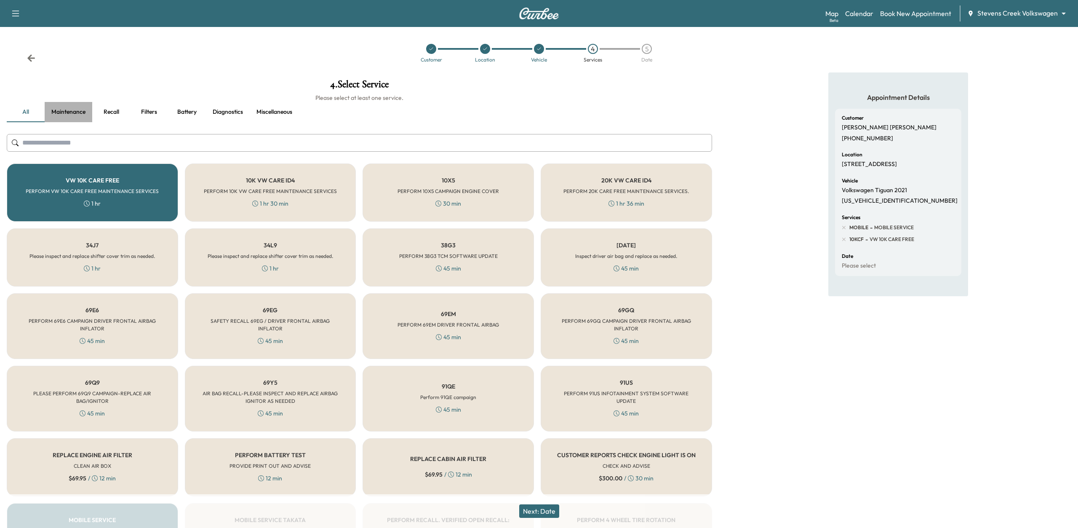
click at [74, 109] on button "Maintenance" at bounding box center [69, 112] width 48 height 20
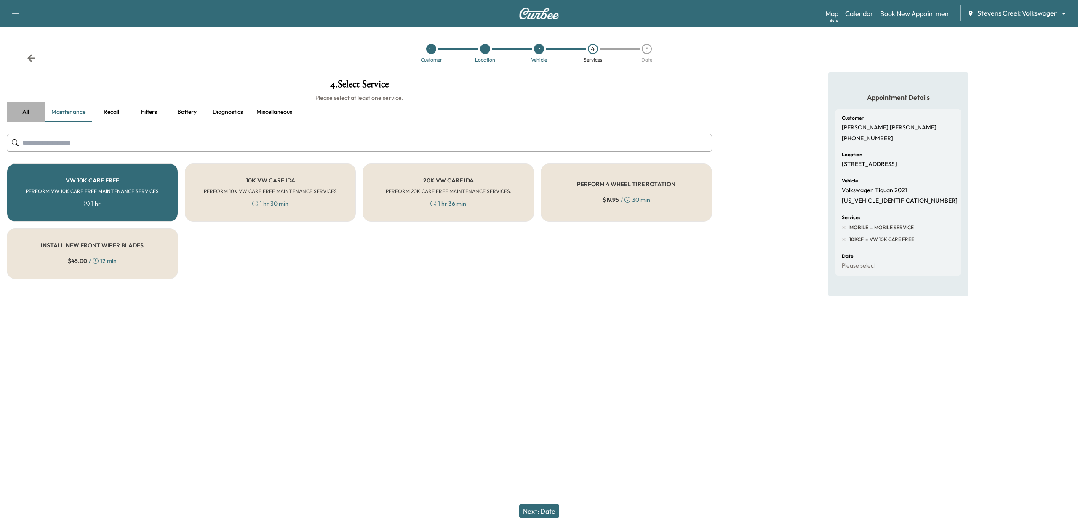
click at [29, 116] on button "all" at bounding box center [26, 112] width 38 height 20
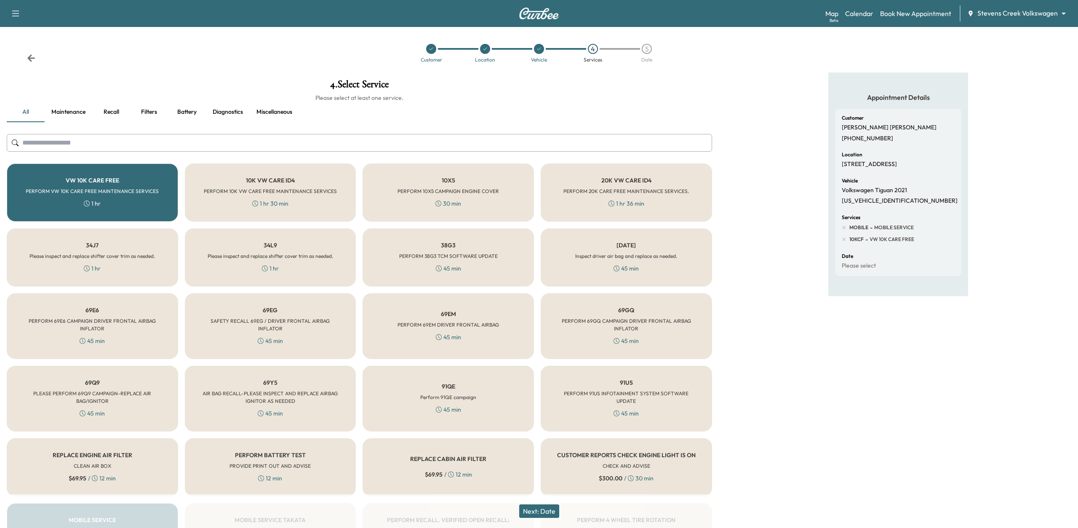
click at [163, 138] on input "text" at bounding box center [359, 143] width 705 height 18
click at [113, 105] on button "Recall" at bounding box center [111, 112] width 38 height 20
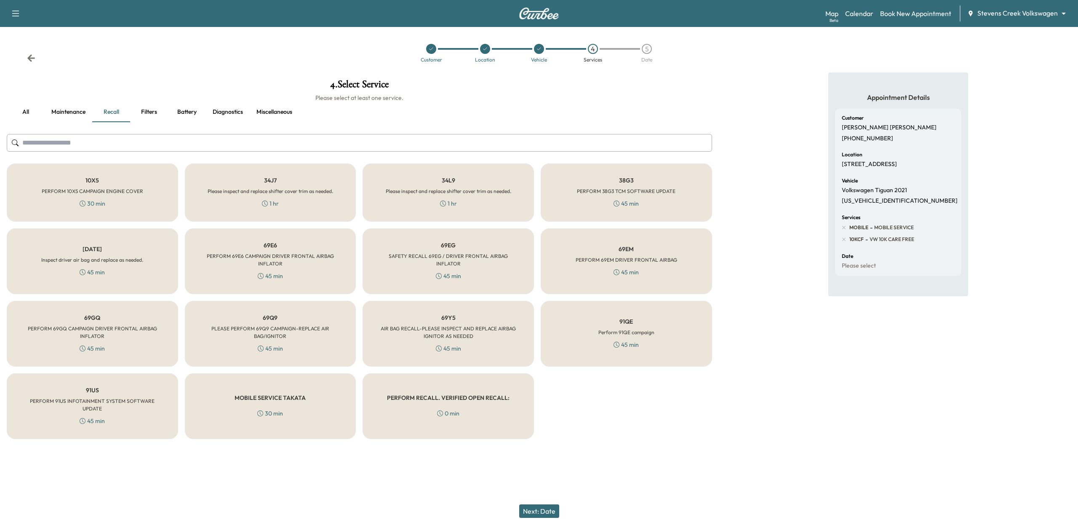
click at [450, 395] on h5 "PERFORM RECALL. VERIFIED OPEN RECALL:" at bounding box center [448, 398] width 123 height 6
